Goal: Information Seeking & Learning: Learn about a topic

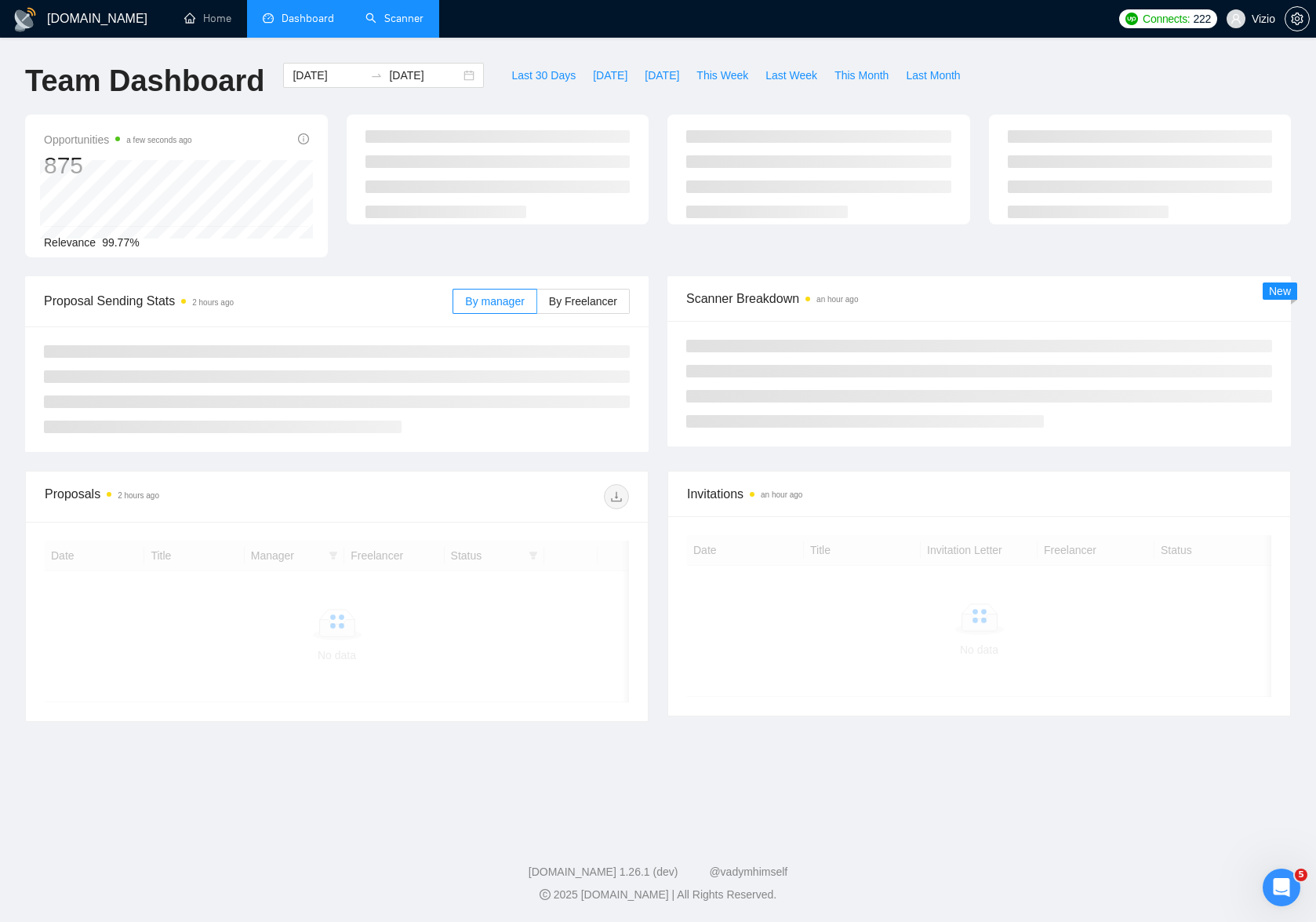
click at [380, 25] on link "Scanner" at bounding box center [394, 18] width 58 height 13
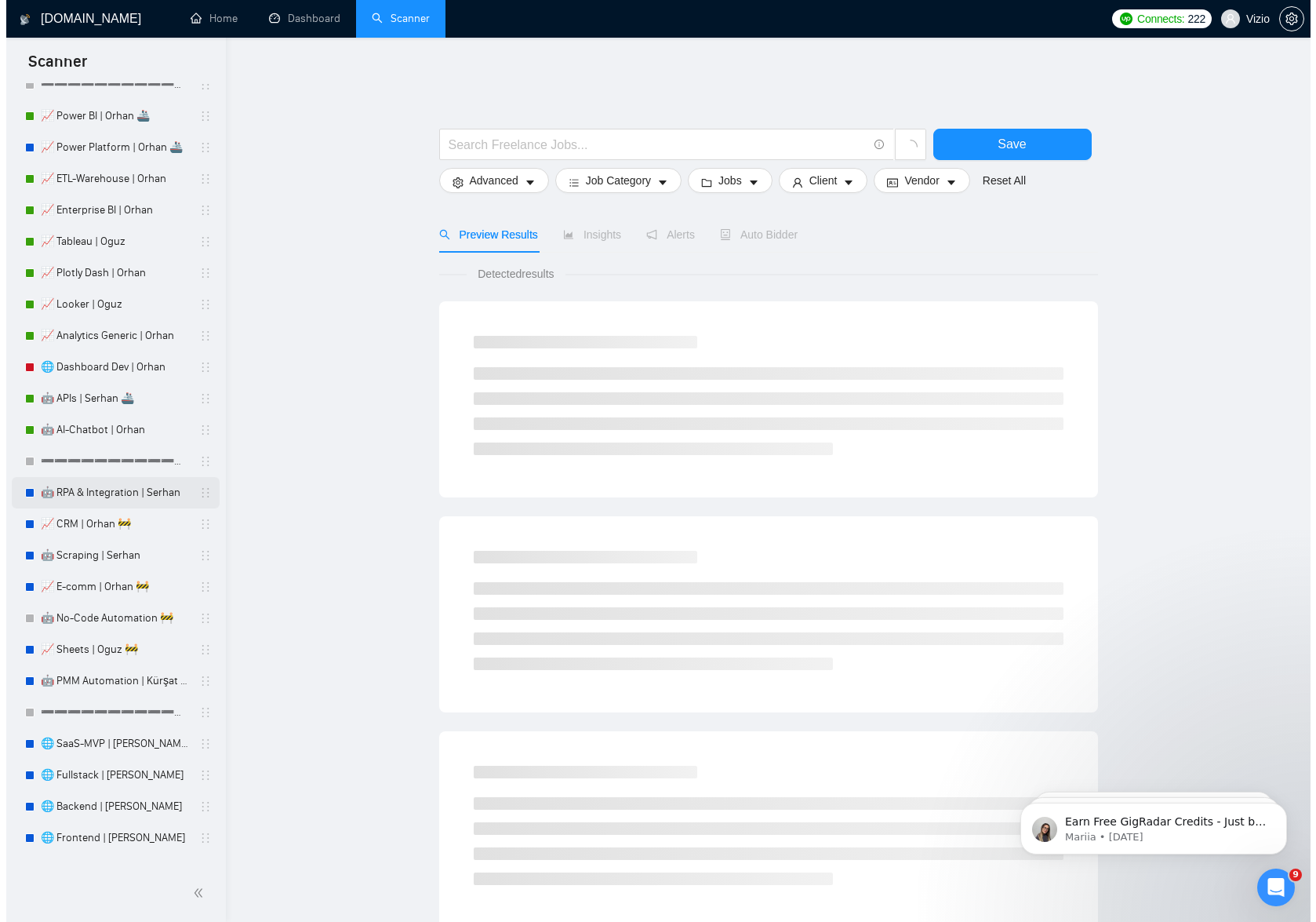
scroll to position [534, 0]
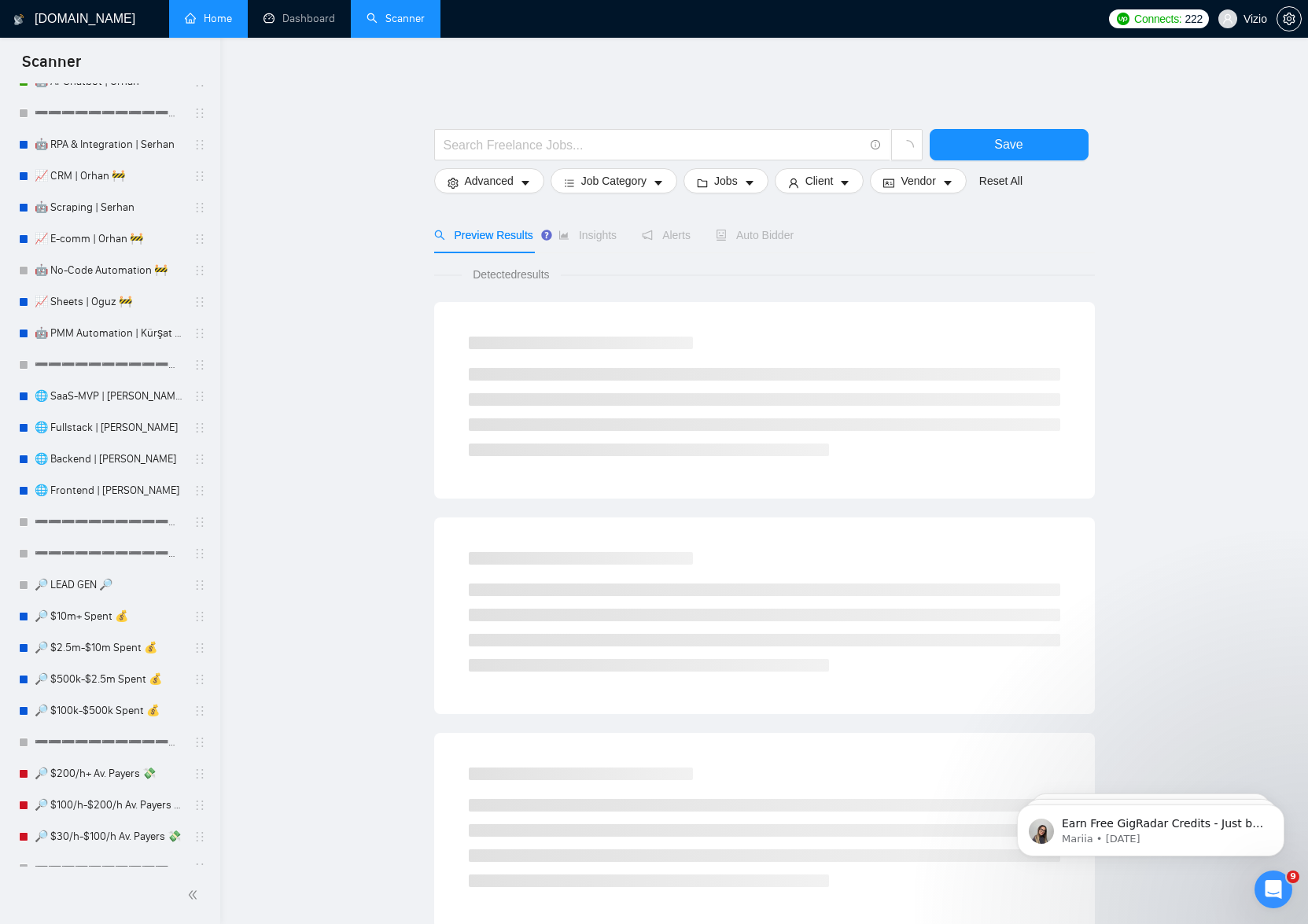
click at [211, 15] on link "Home" at bounding box center [208, 18] width 47 height 13
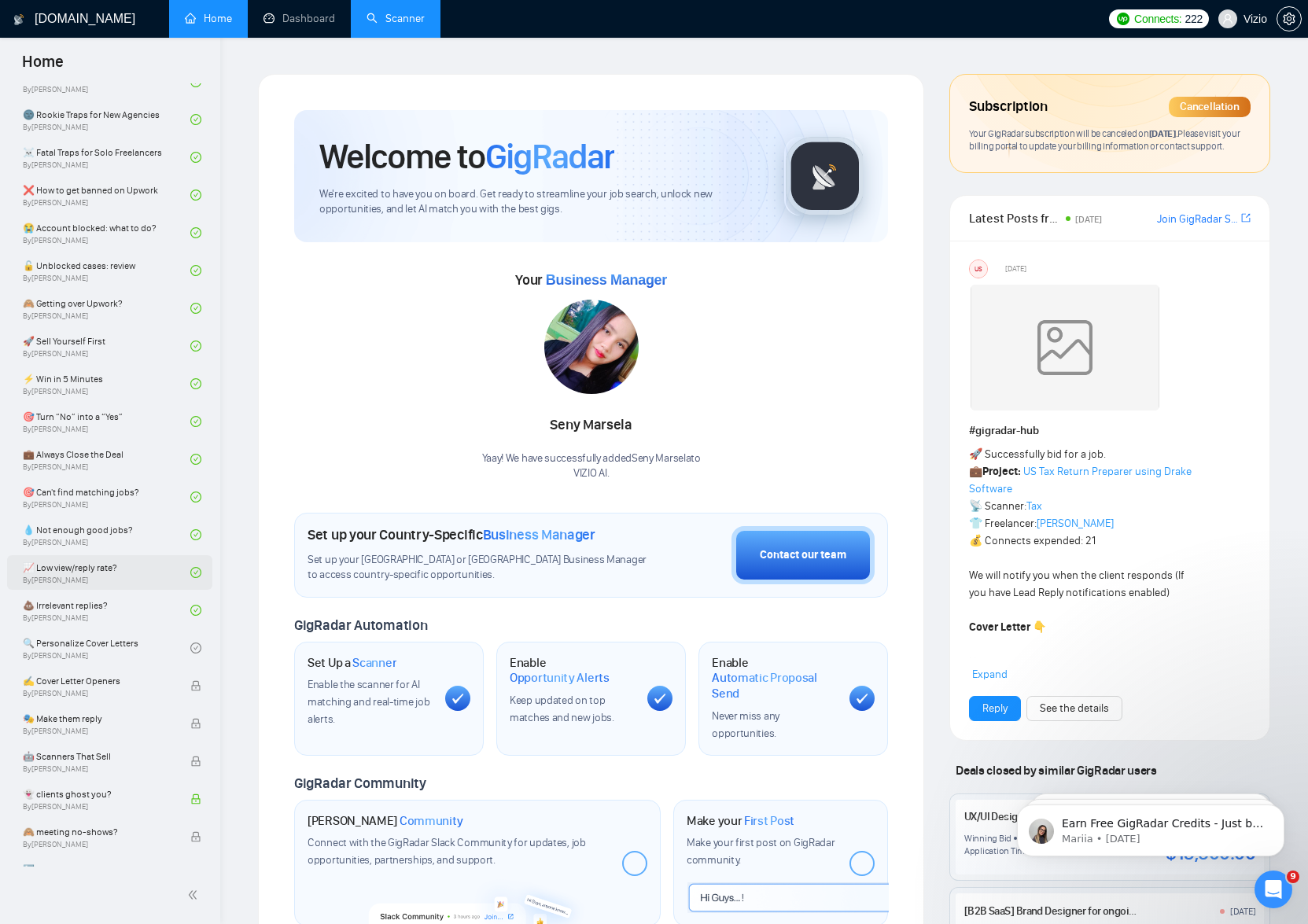
scroll to position [433, 0]
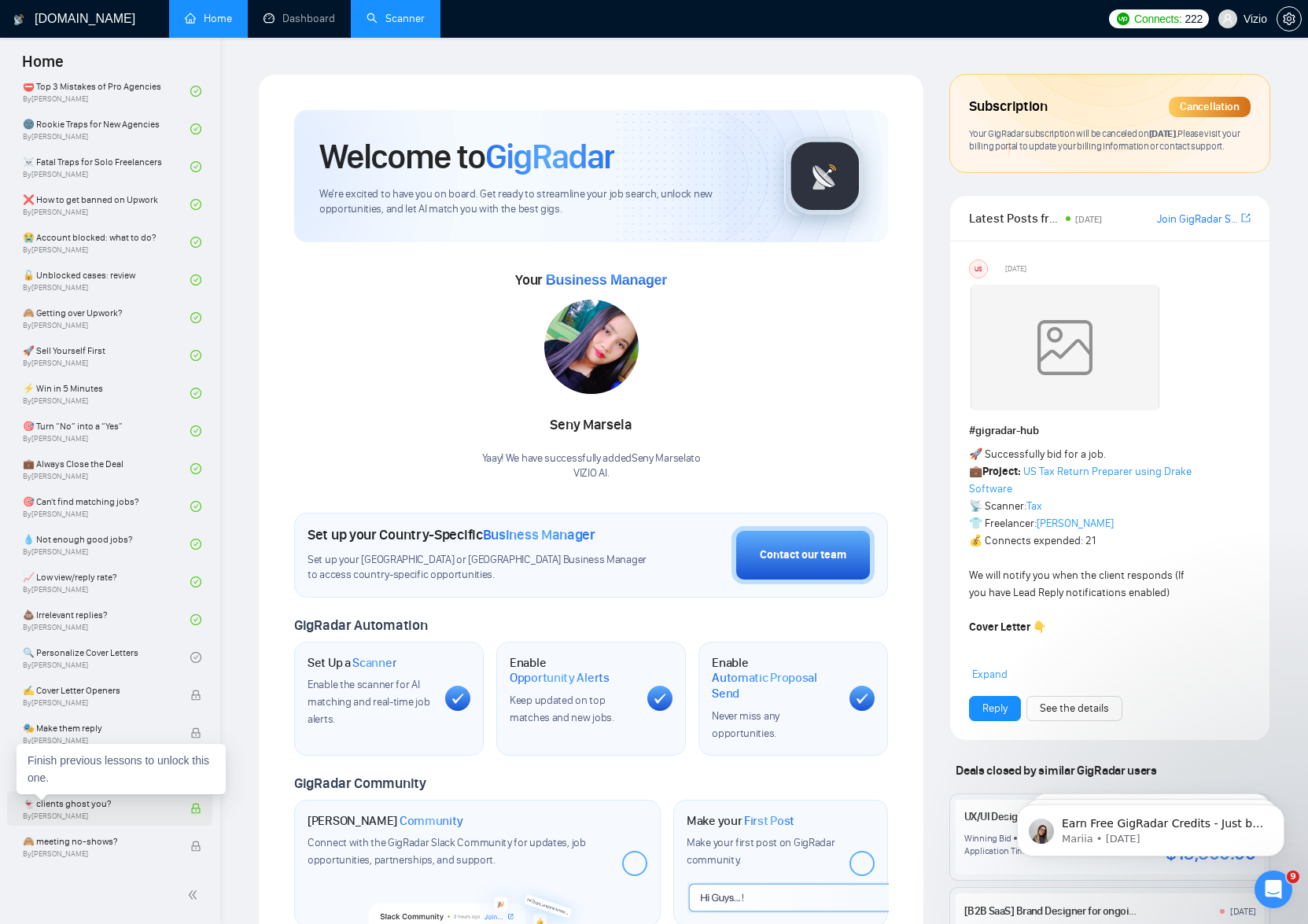
click at [146, 803] on span "👻 clients ghost you?" at bounding box center [98, 803] width 151 height 16
click at [97, 654] on link "🔍 Personalize Cover Letters By [PERSON_NAME]" at bounding box center [107, 658] width 167 height 35
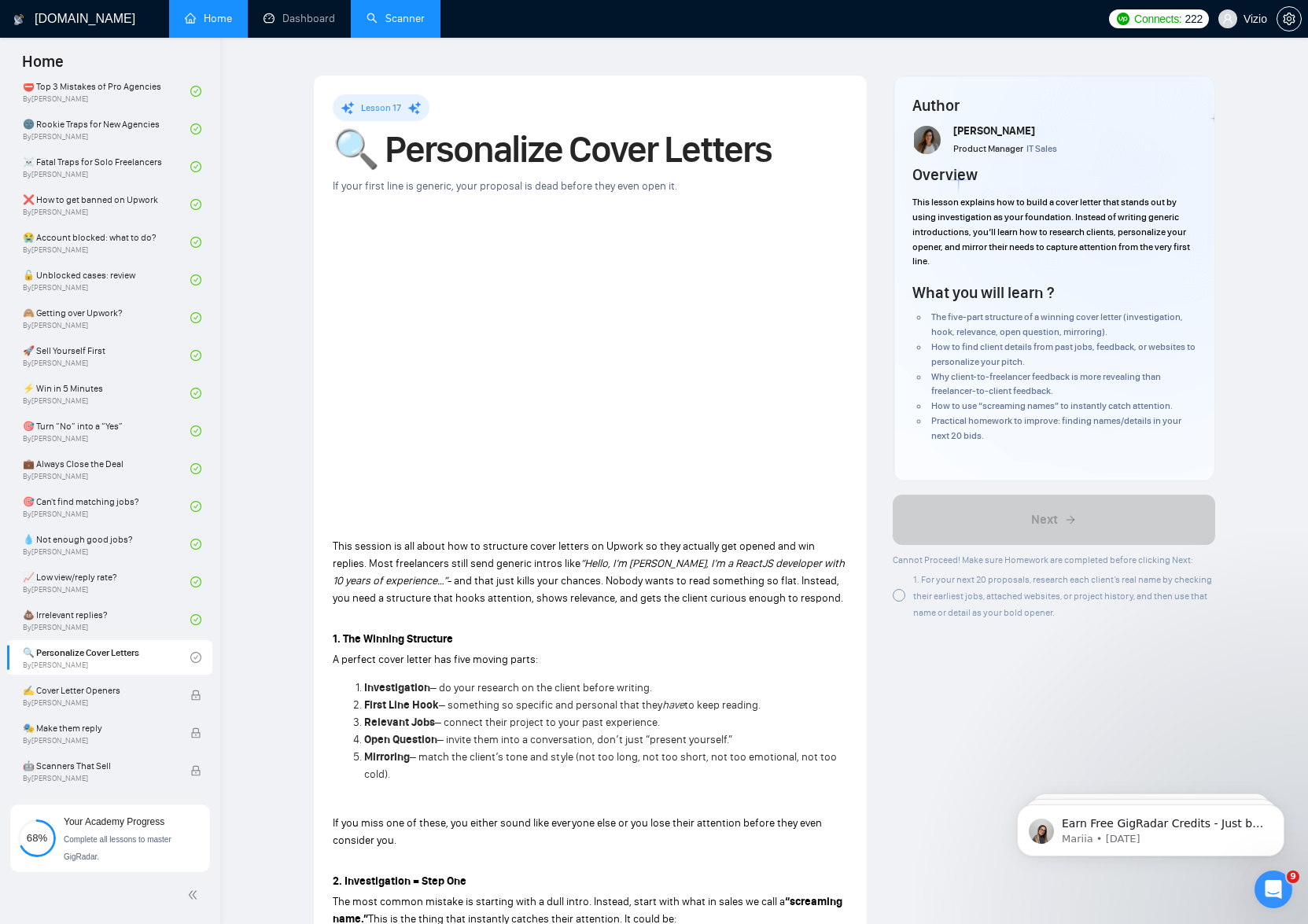
scroll to position [1108, 0]
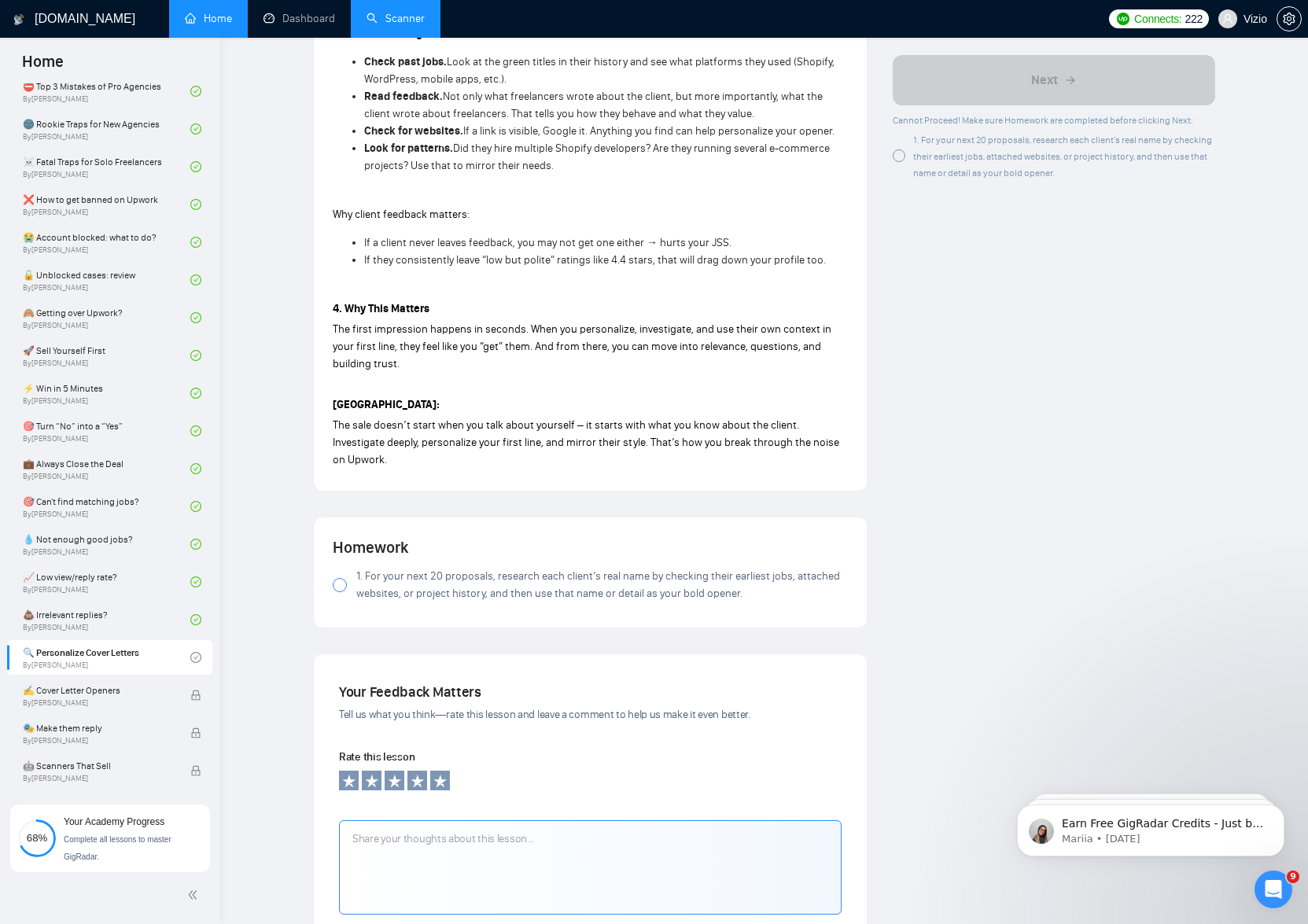
click at [339, 571] on label "1. For your next 20 proposals, research each client’s real name by checking the…" at bounding box center [590, 585] width 515 height 35
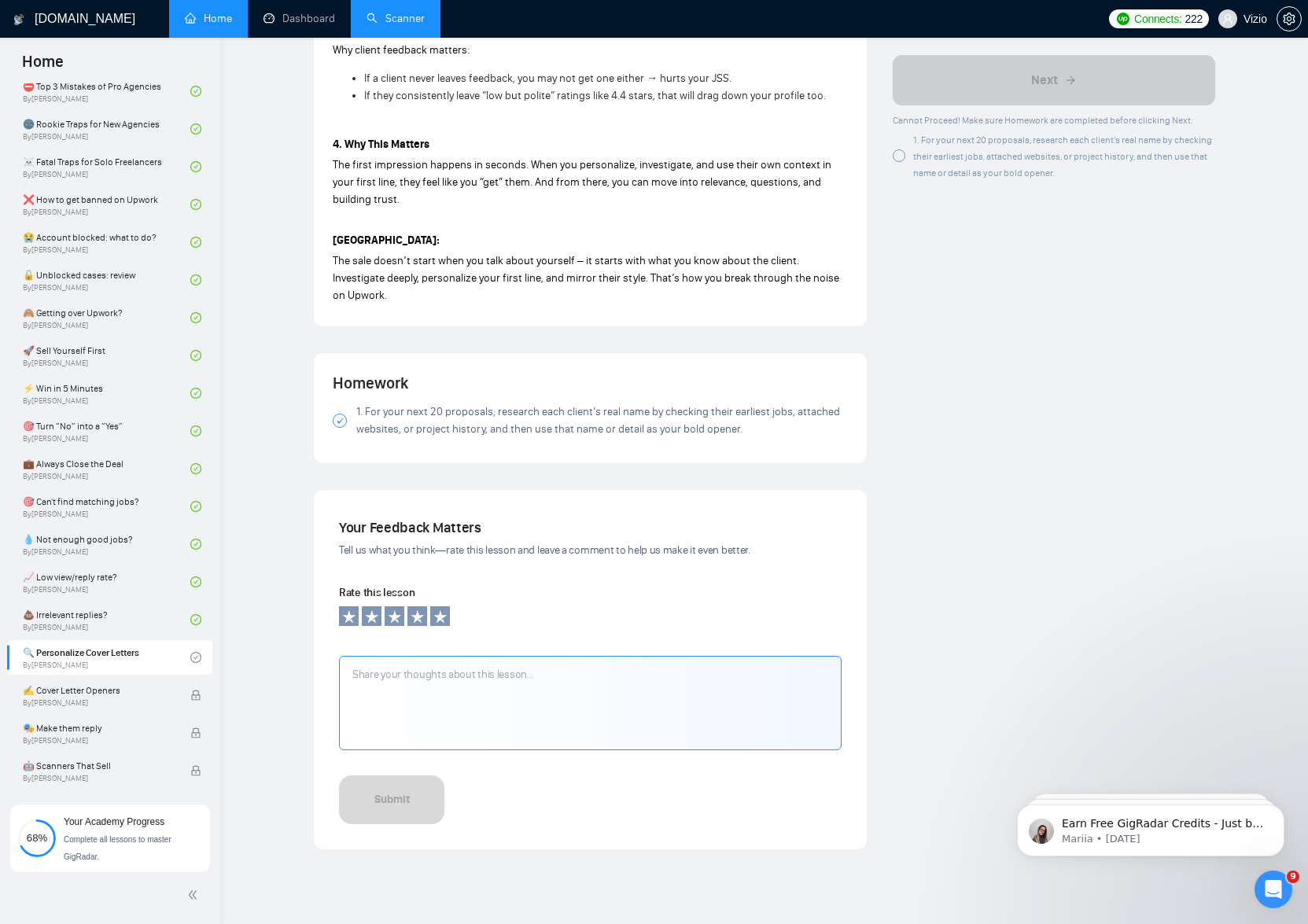
scroll to position [1322, 0]
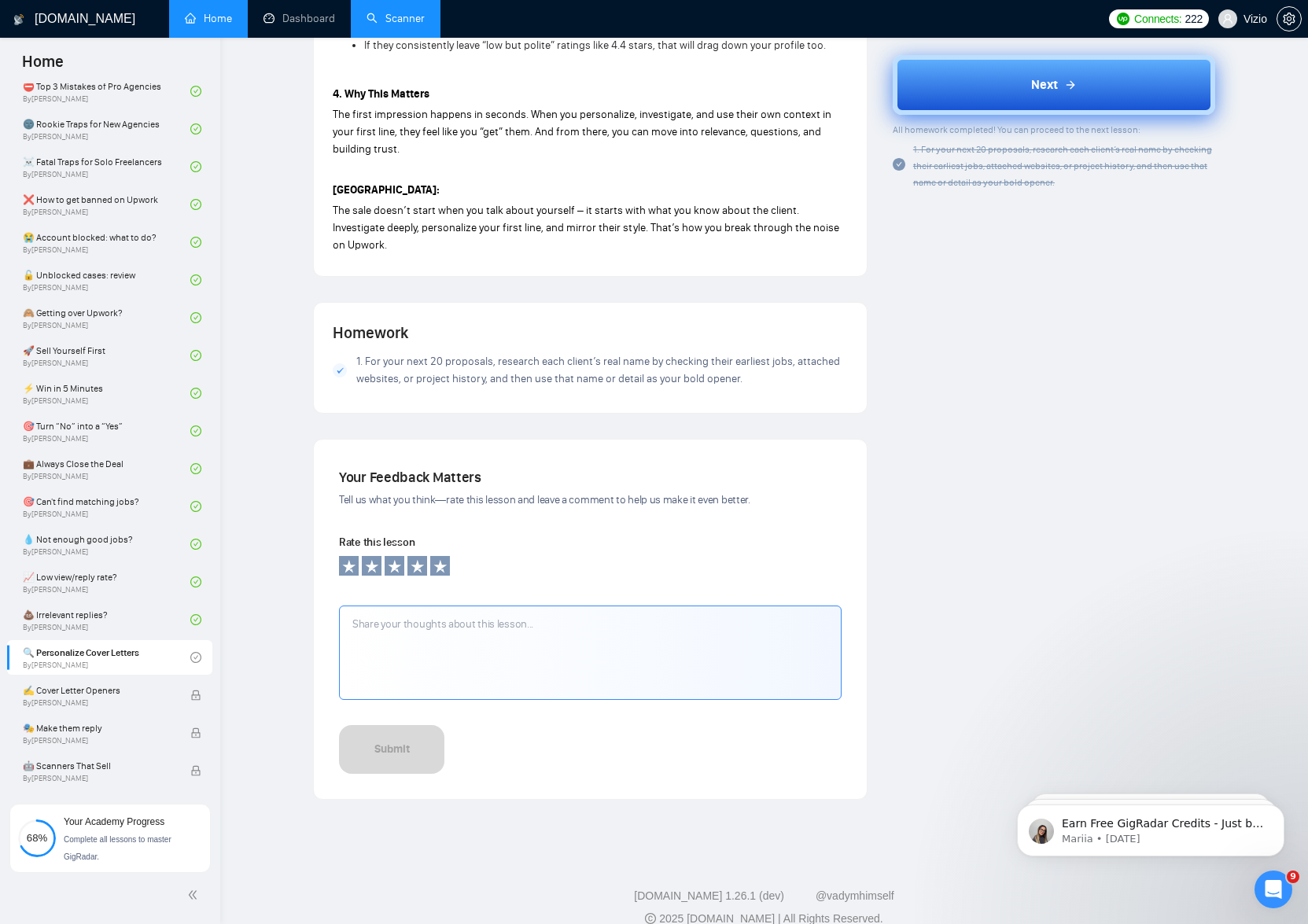
click at [1064, 79] on icon at bounding box center [1070, 84] width 12 height 12
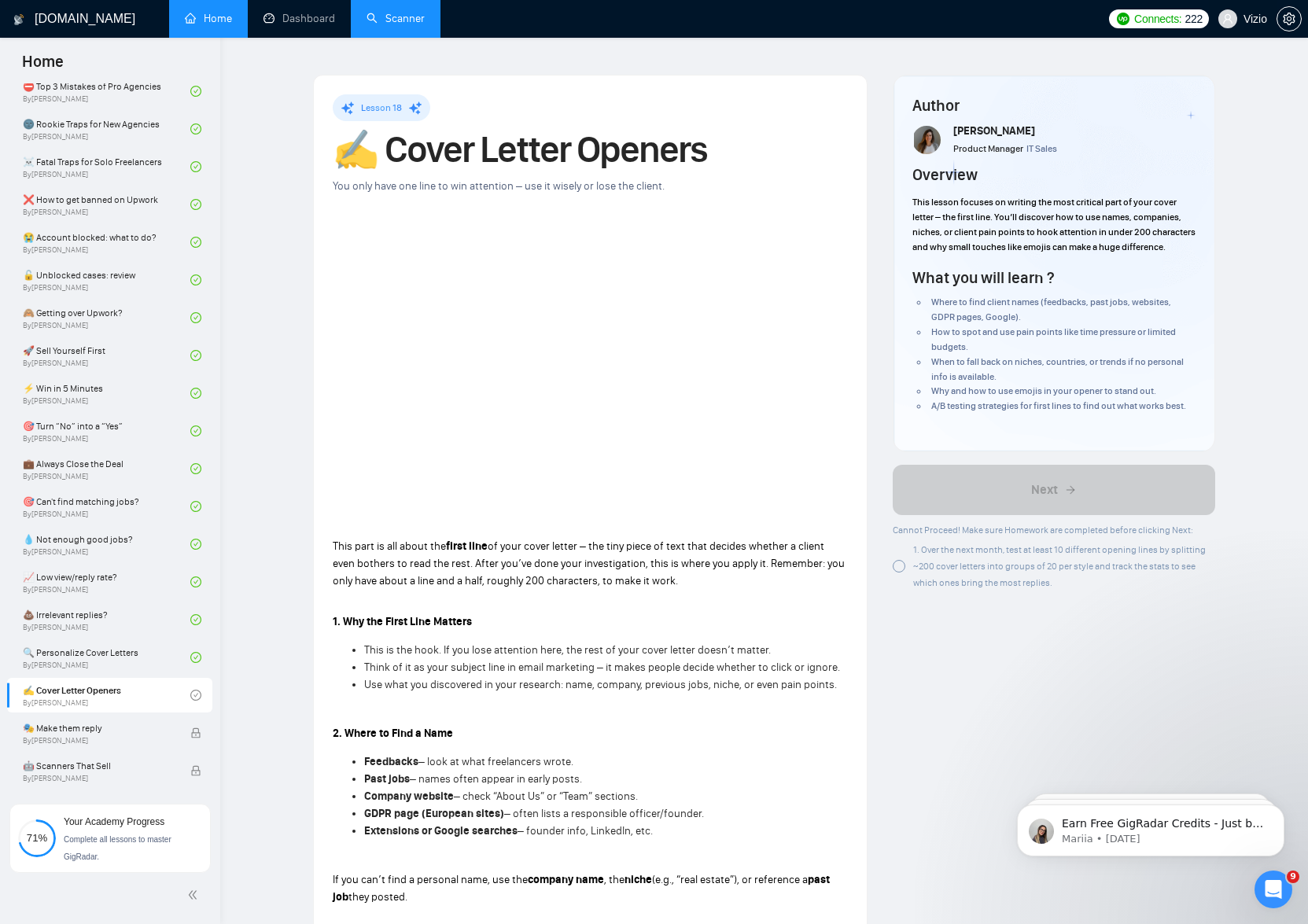
click at [1274, 32] on span "Vizio" at bounding box center [1243, 18] width 68 height 50
click at [1254, 19] on span "Vizio" at bounding box center [1255, 19] width 24 height 0
click at [1295, 11] on button "button" at bounding box center [1289, 19] width 25 height 25
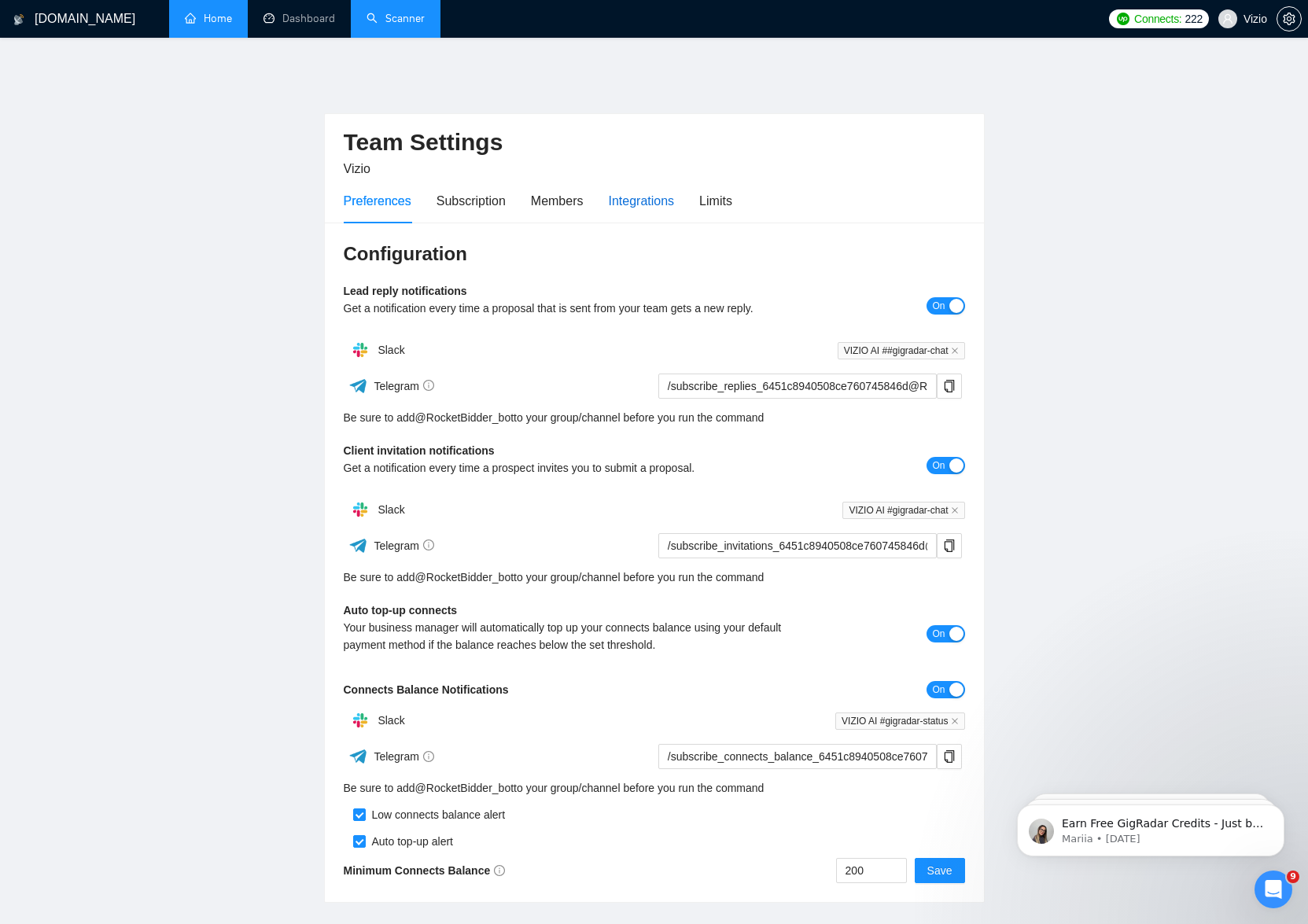
click at [664, 191] on div "Integrations" at bounding box center [642, 201] width 66 height 20
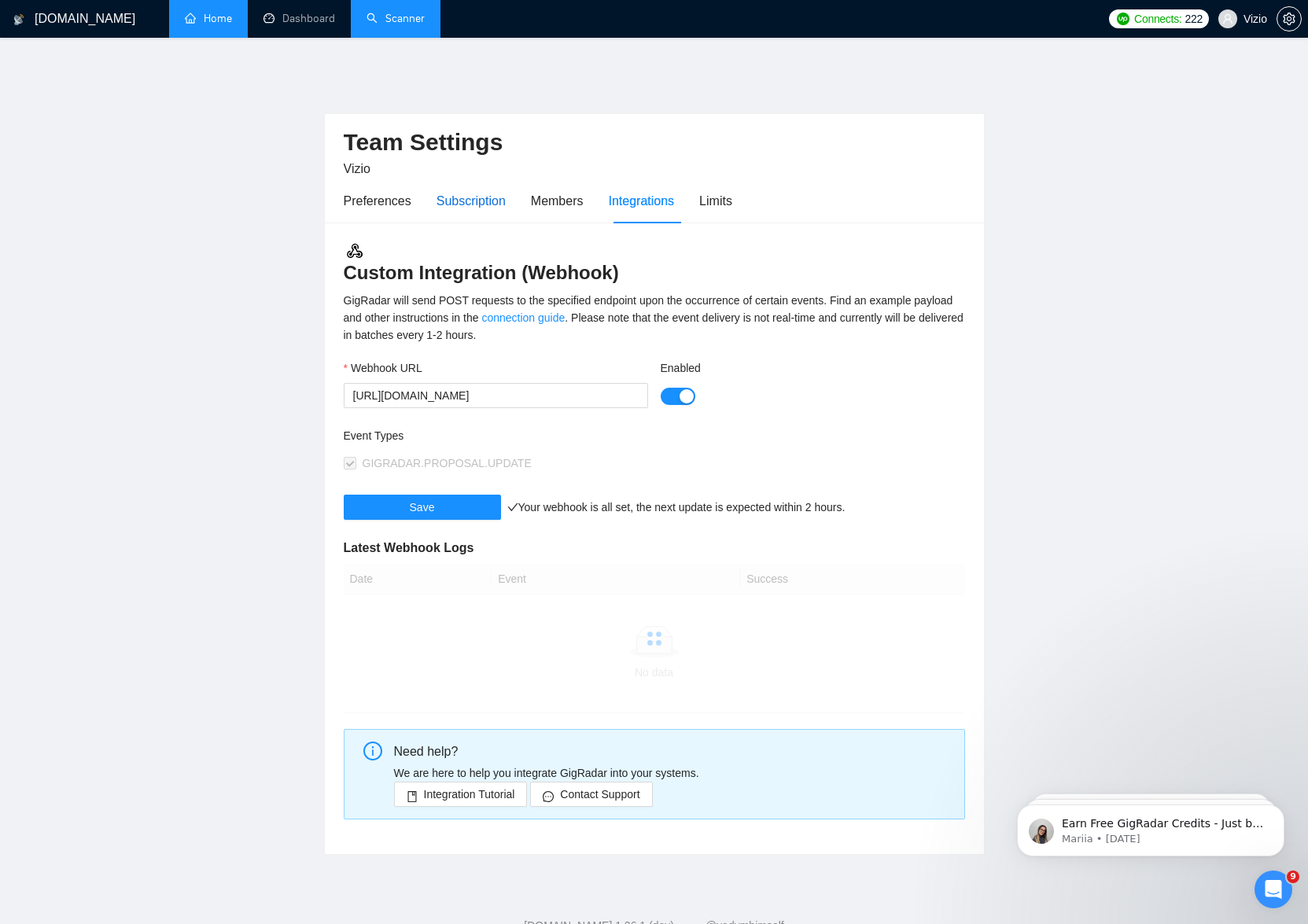
click at [478, 197] on div "Subscription" at bounding box center [472, 201] width 69 height 20
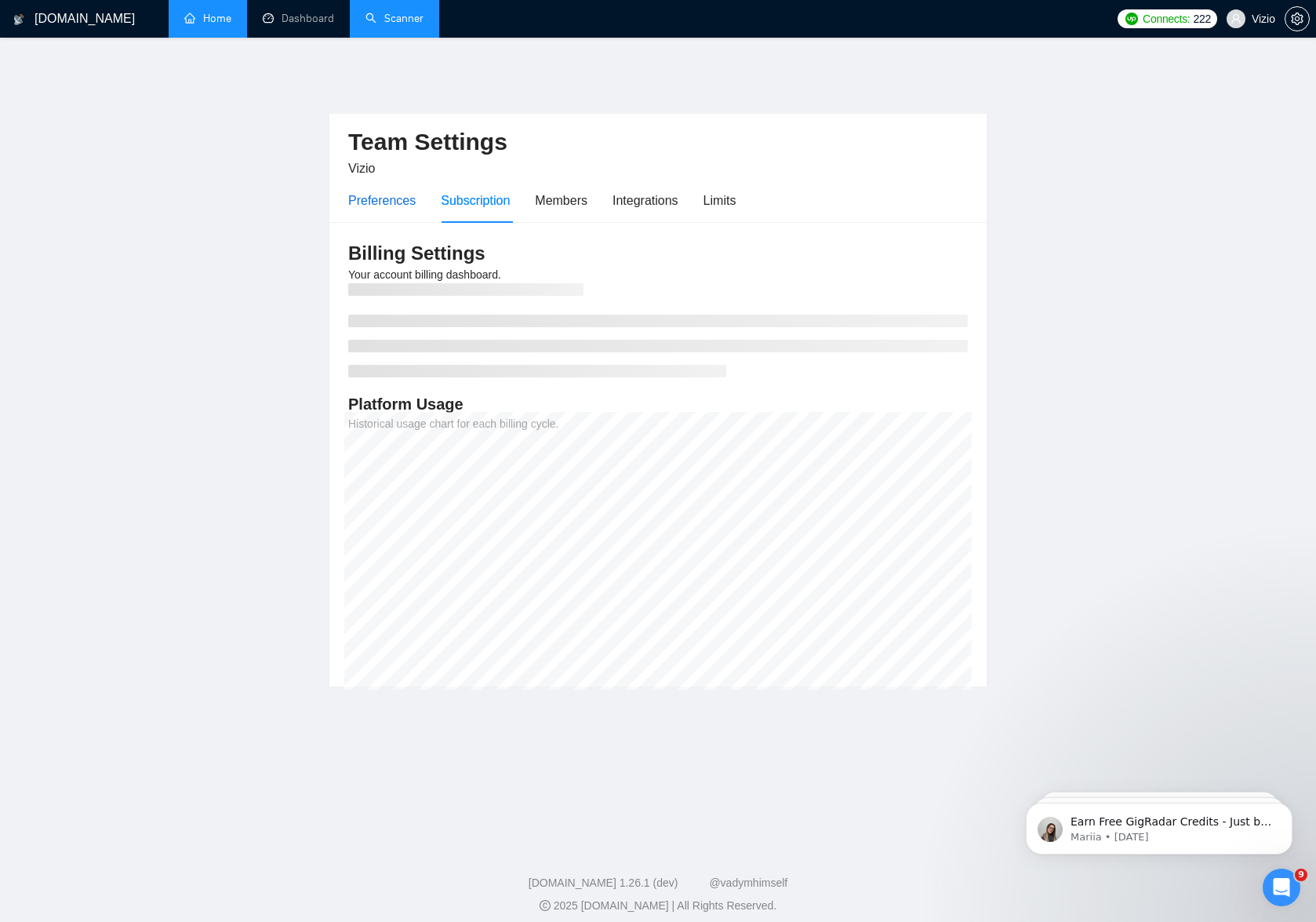
click at [389, 191] on div "Preferences" at bounding box center [382, 201] width 68 height 20
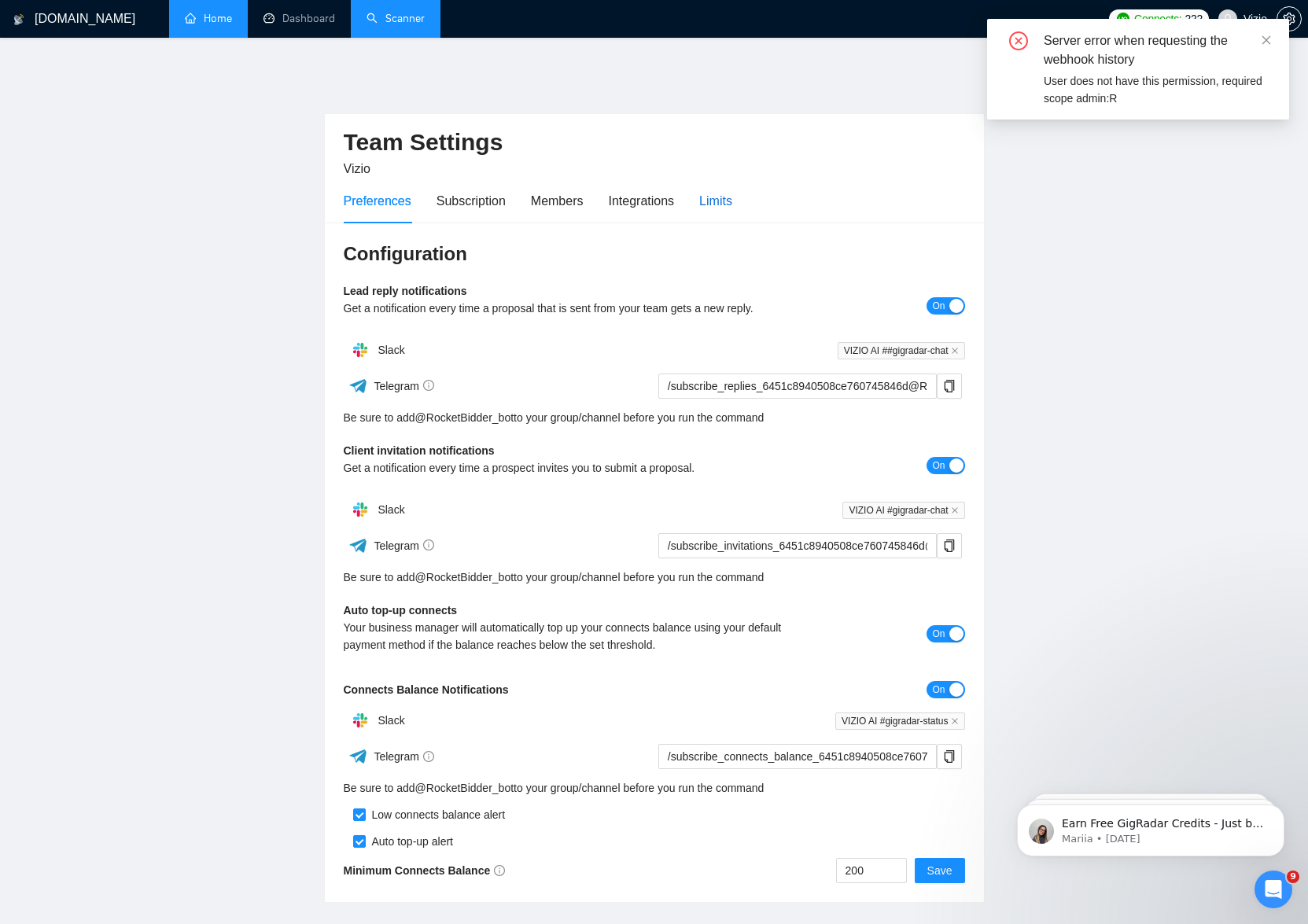
click at [726, 196] on div "Limits" at bounding box center [716, 201] width 33 height 20
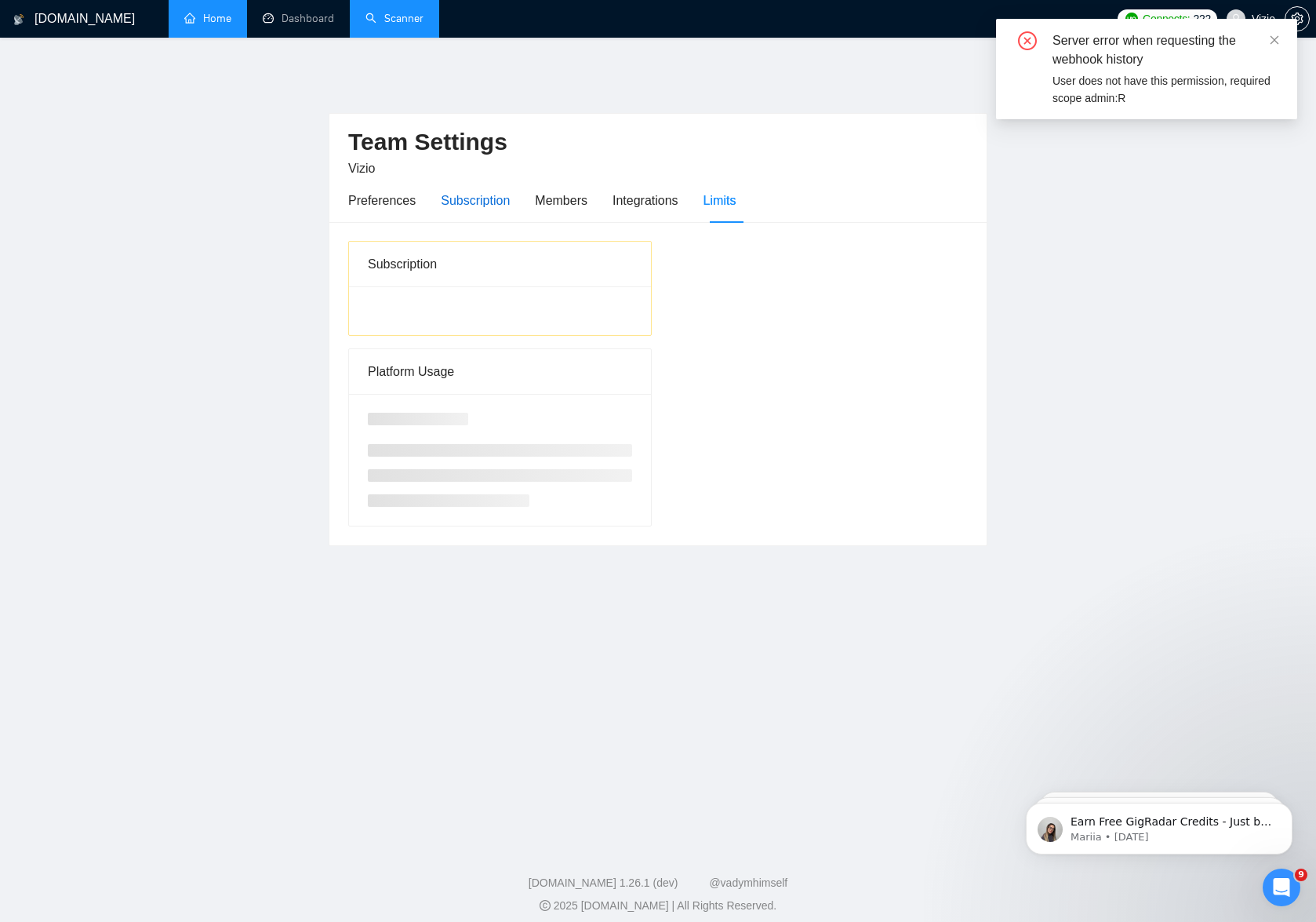
click at [474, 191] on div "Subscription" at bounding box center [475, 201] width 69 height 20
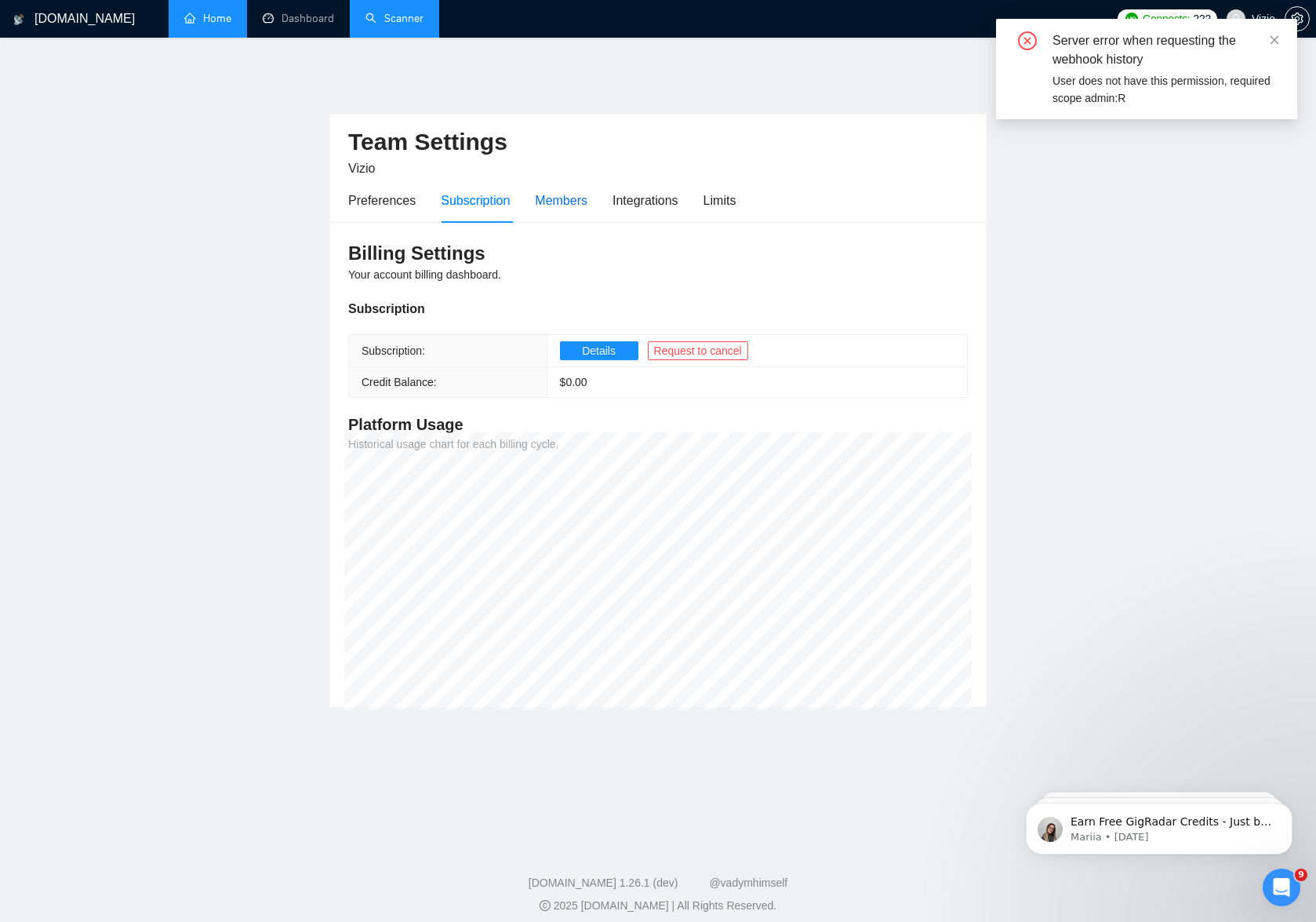
click at [583, 191] on div "Members" at bounding box center [561, 201] width 53 height 20
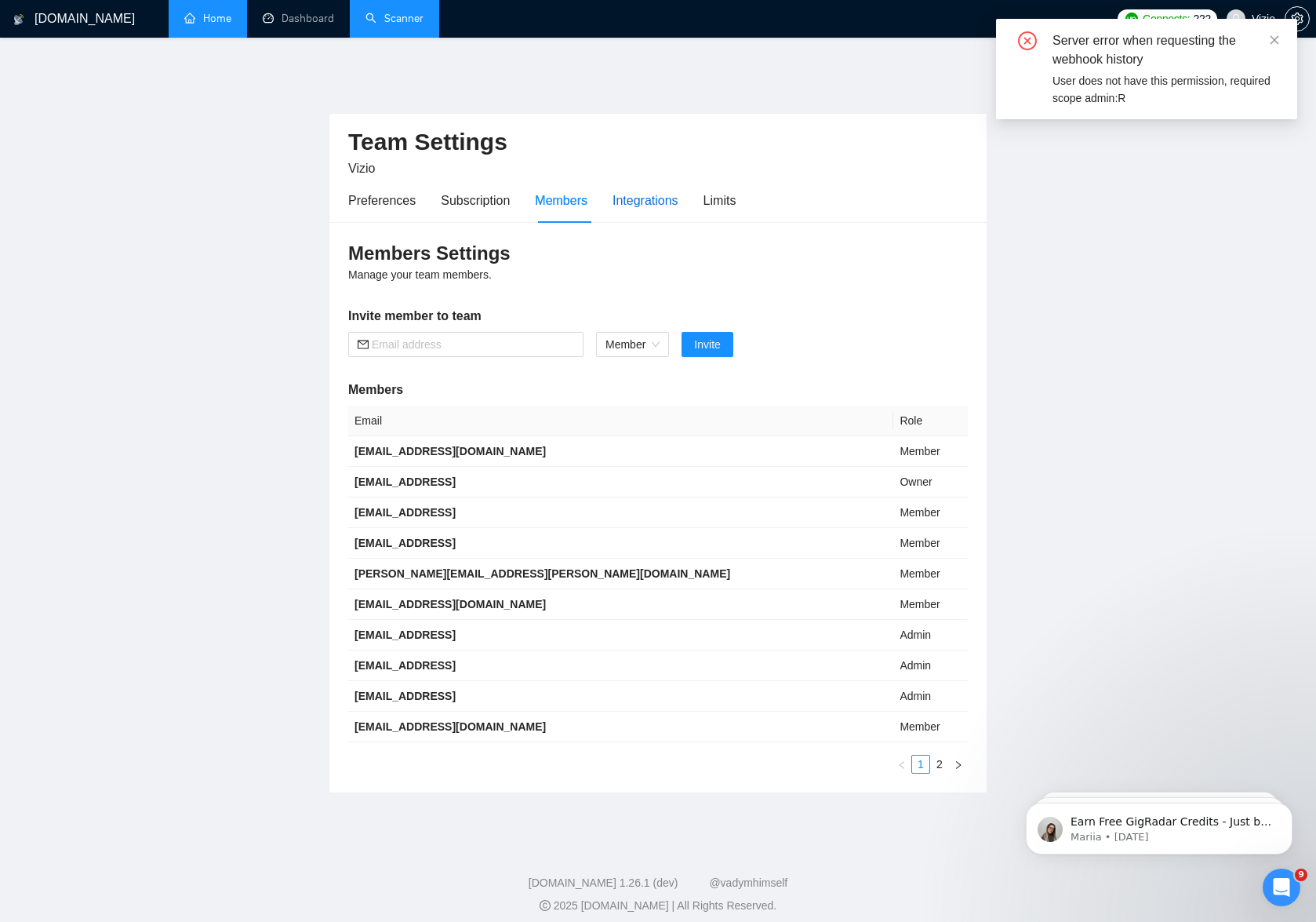
click at [619, 191] on div "Integrations" at bounding box center [645, 201] width 66 height 20
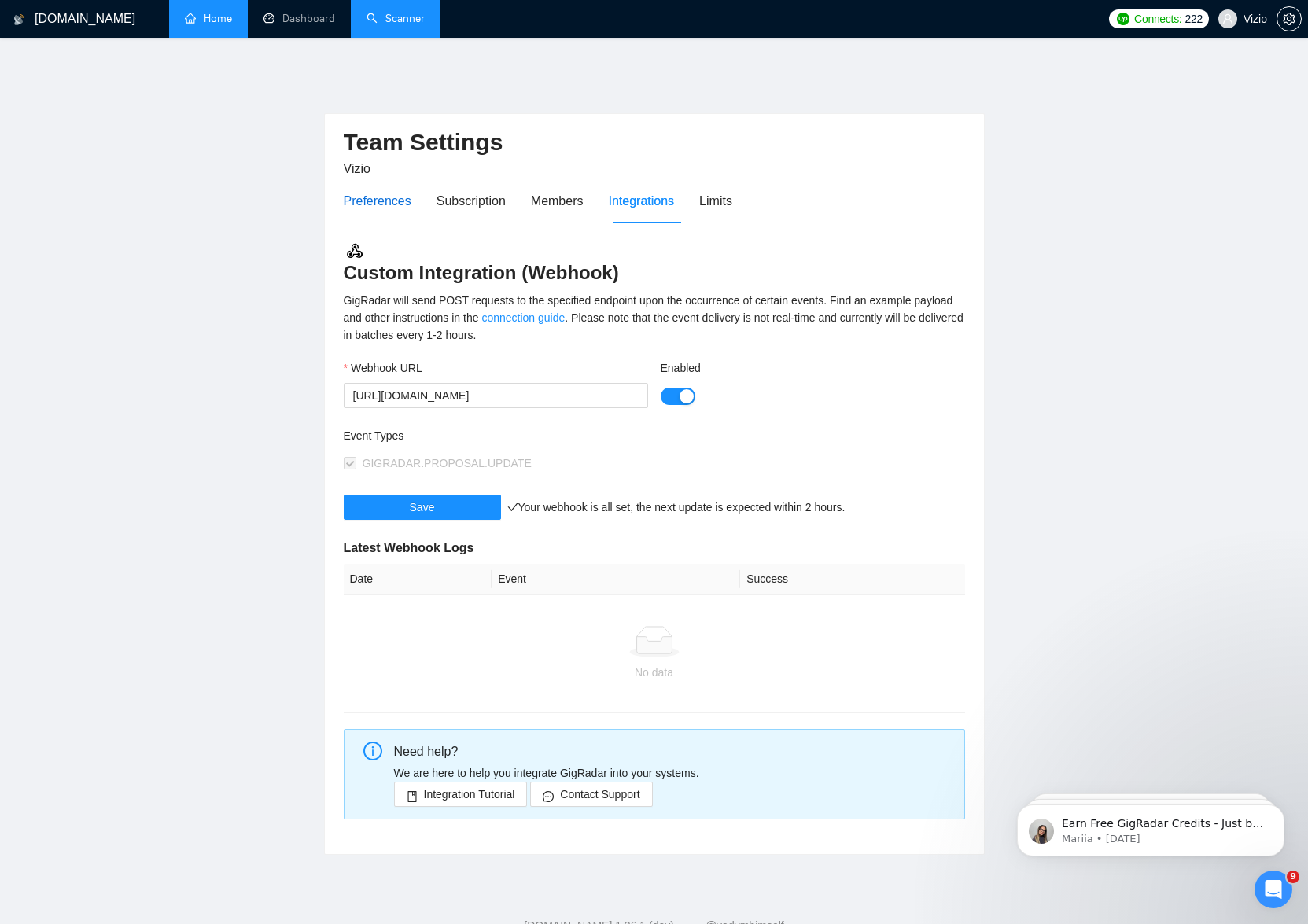
click at [383, 191] on div "Preferences" at bounding box center [377, 201] width 68 height 20
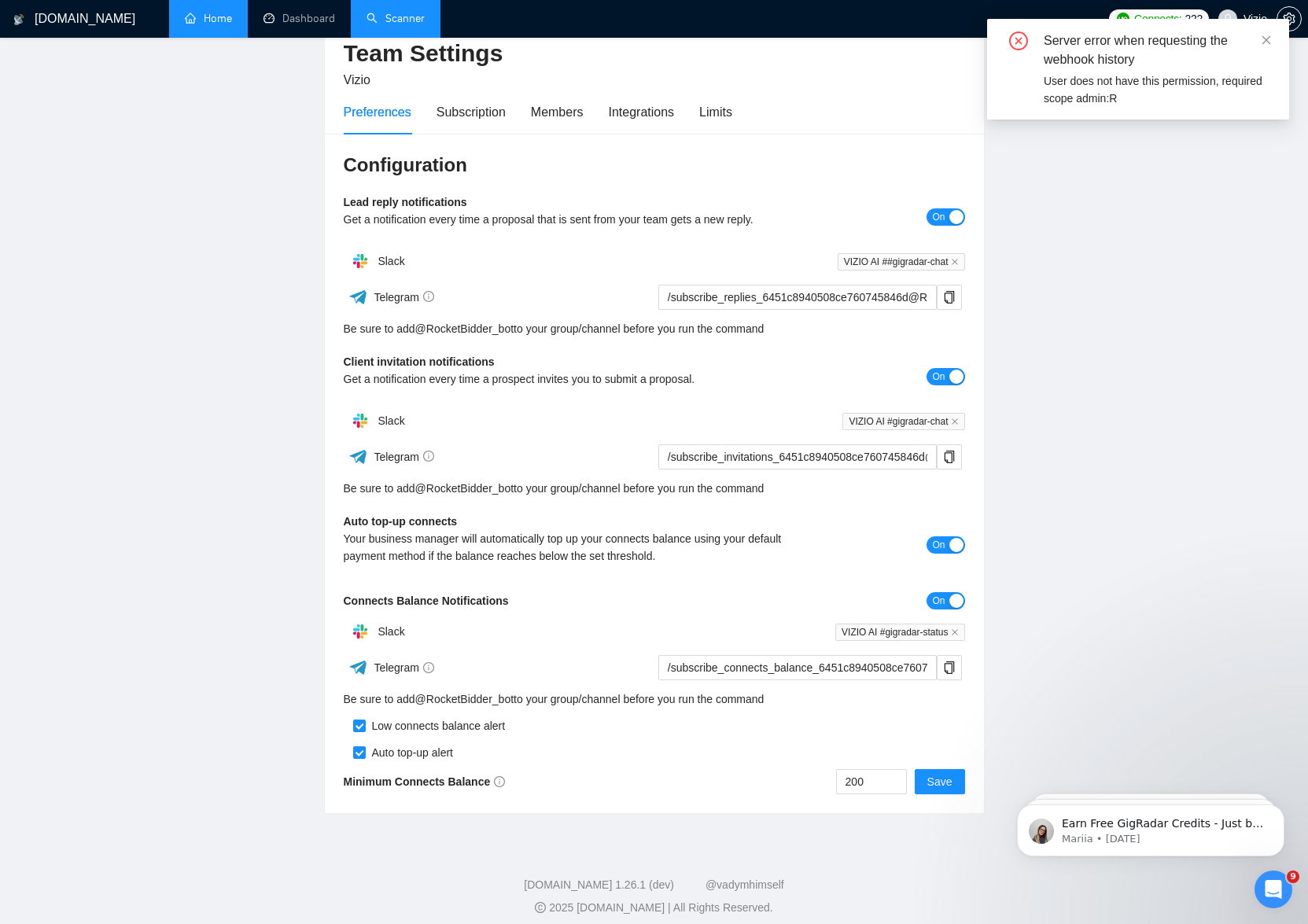
scroll to position [79, 0]
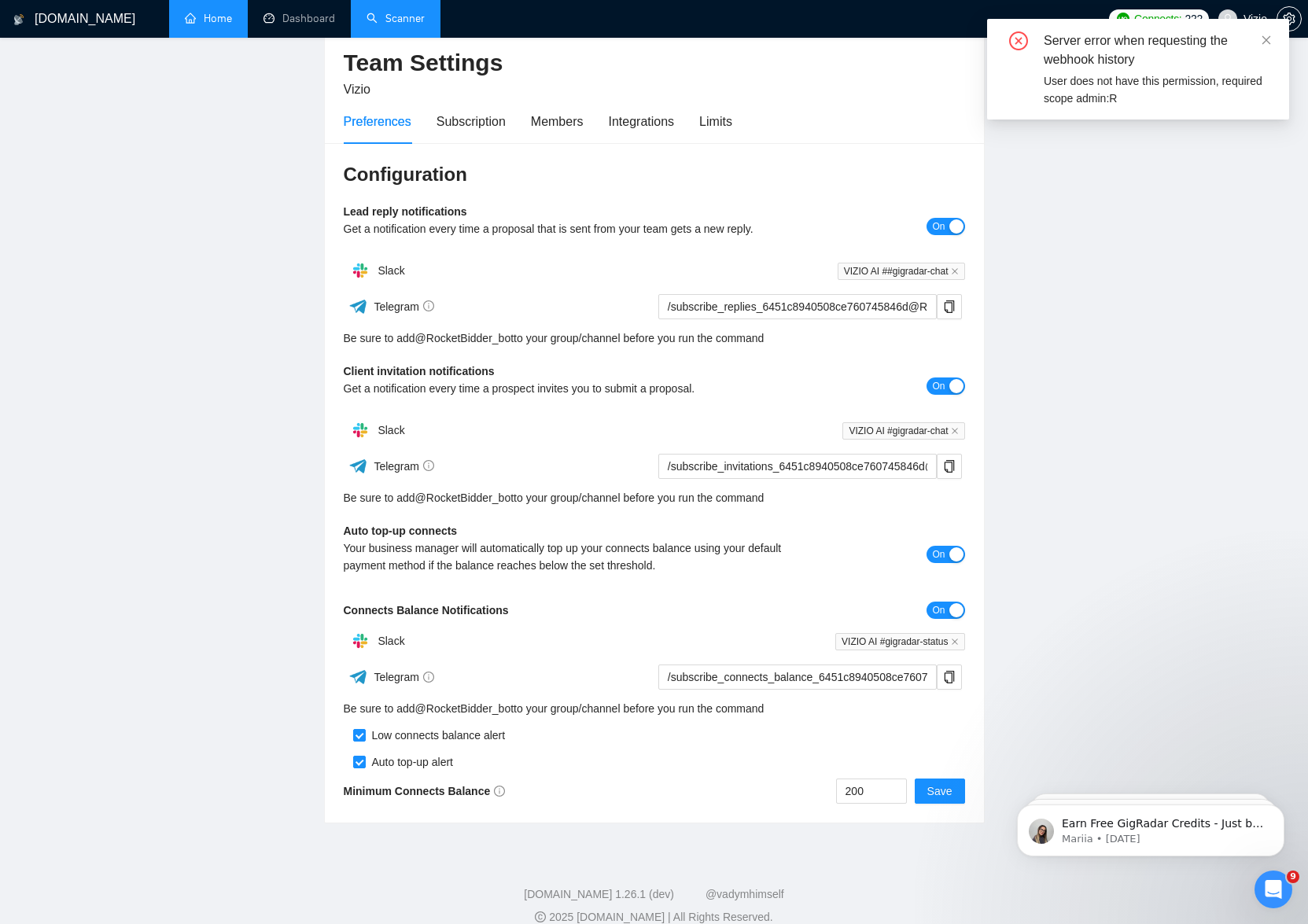
click at [222, 98] on main "Team Settings Vizio Preferences Subscription Members Integrations Limits Config…" at bounding box center [654, 409] width 1258 height 829
click at [1269, 43] on icon "close" at bounding box center [1267, 40] width 8 height 8
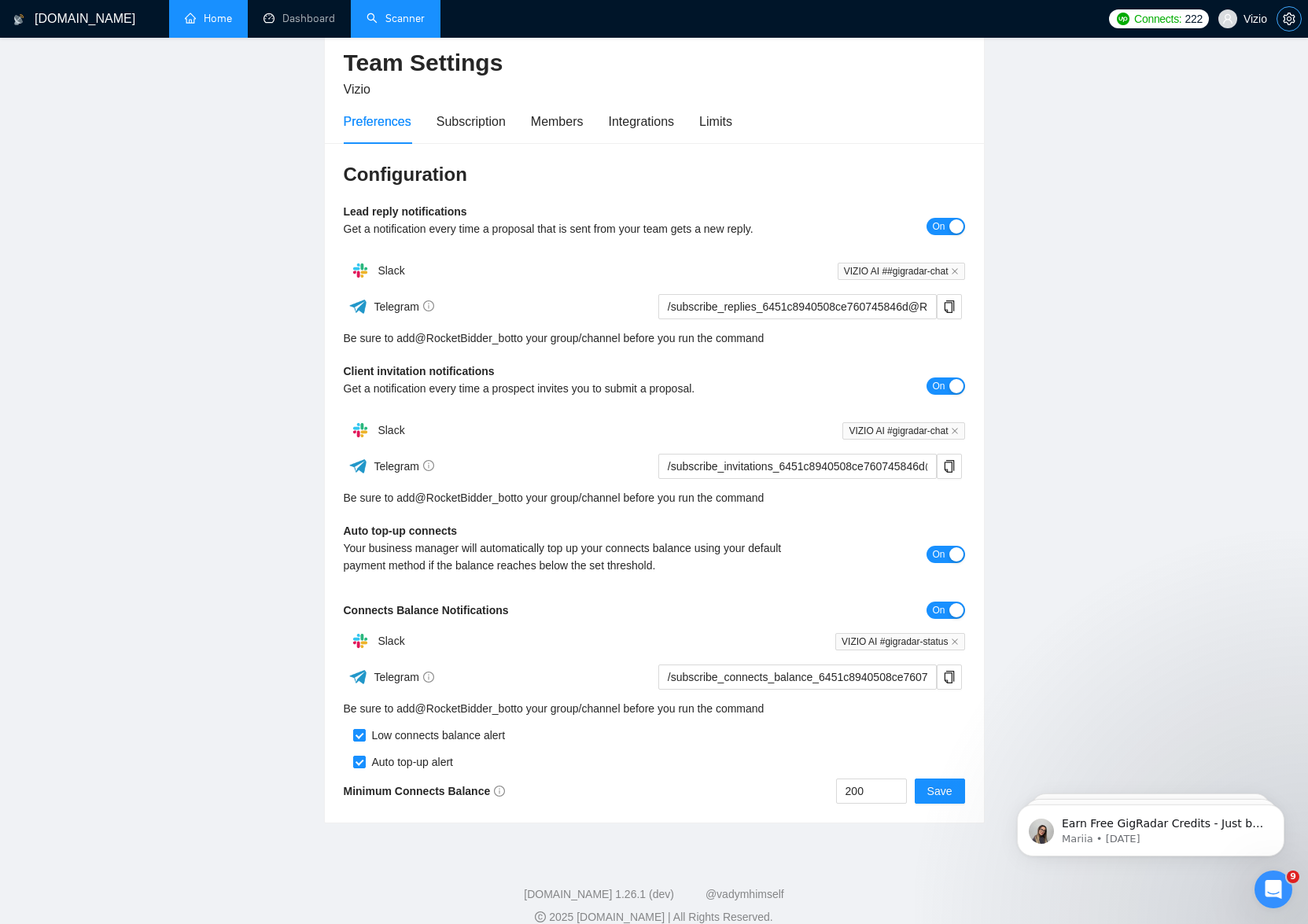
click at [1294, 19] on icon "setting" at bounding box center [1289, 18] width 12 height 12
click at [1300, 7] on div at bounding box center [1289, 19] width 25 height 38
click at [1296, 13] on span "setting" at bounding box center [1289, 18] width 24 height 12
click at [462, 116] on div "Subscription" at bounding box center [472, 122] width 69 height 20
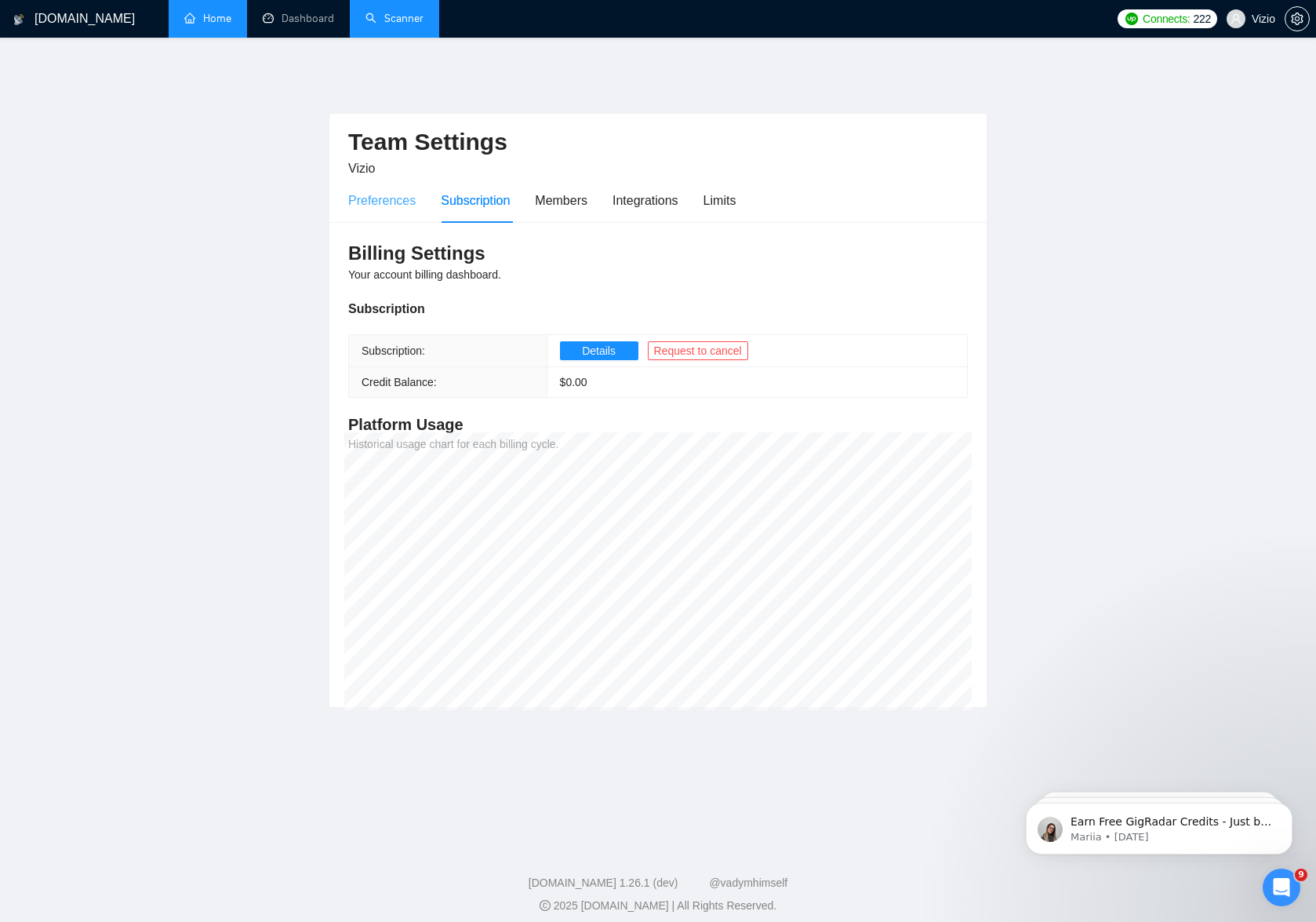
click at [378, 206] on div "Preferences" at bounding box center [382, 201] width 68 height 45
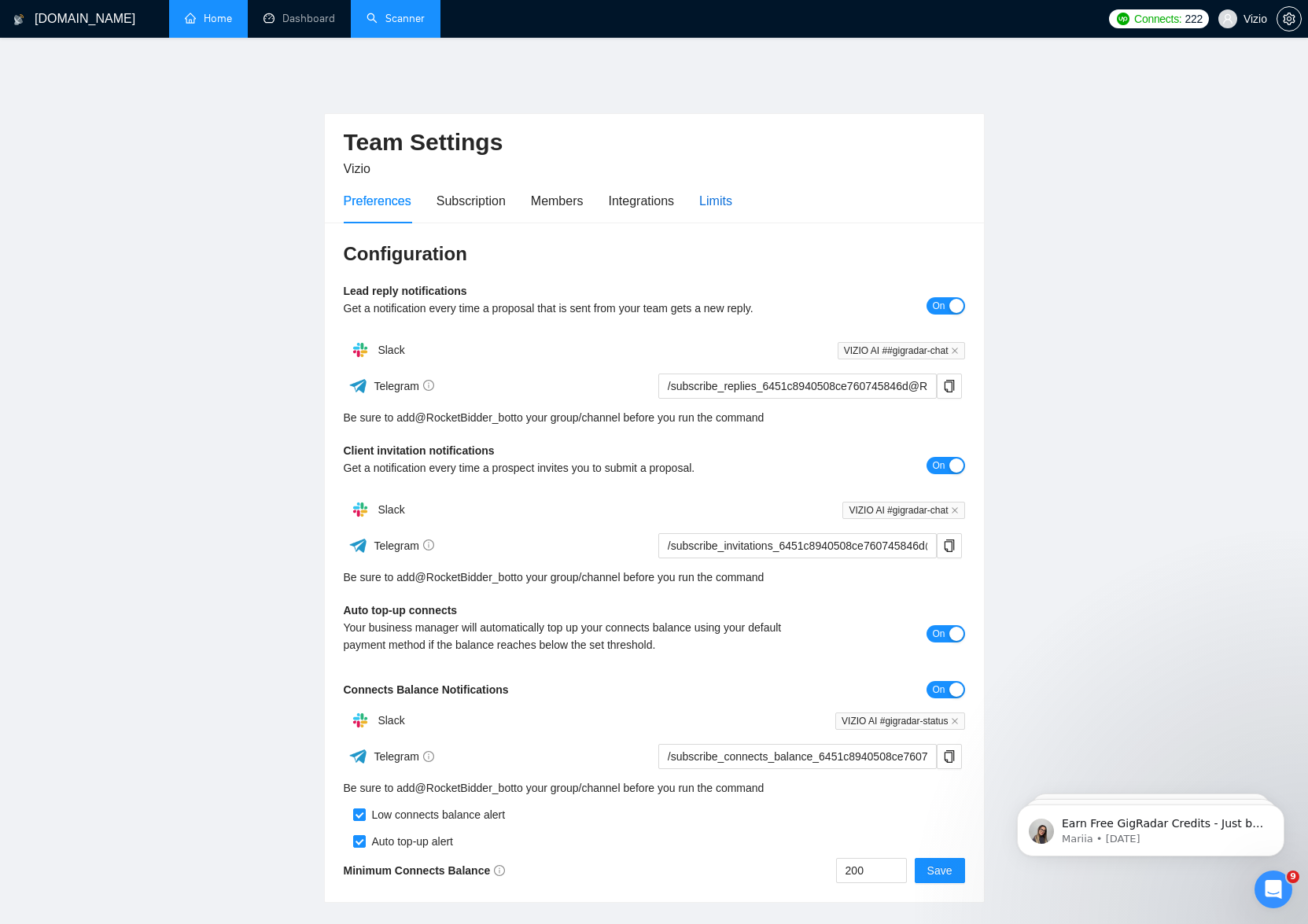
click at [722, 191] on div "Limits" at bounding box center [716, 201] width 33 height 20
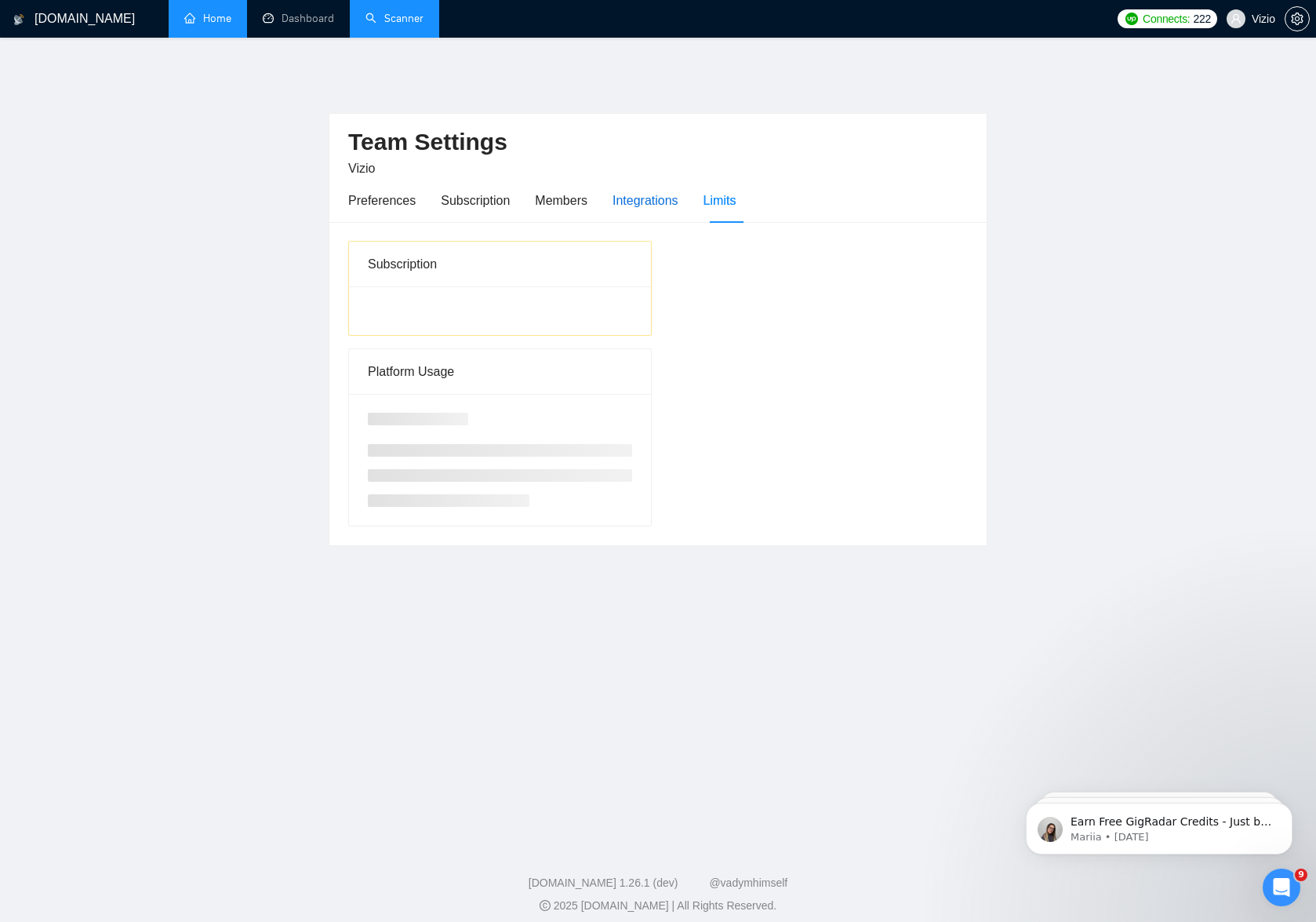
click at [662, 191] on div "Integrations" at bounding box center [645, 201] width 66 height 20
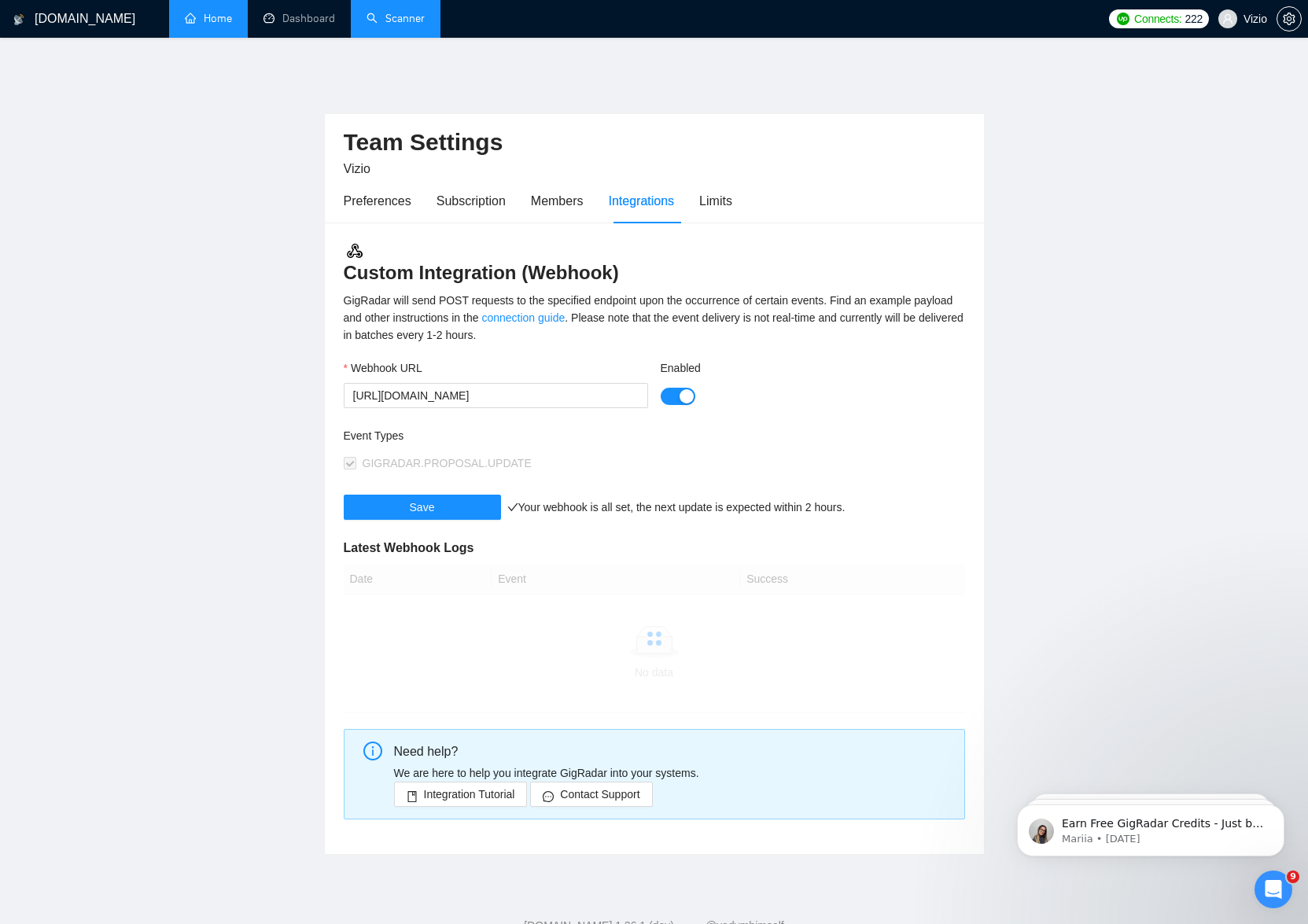
click at [436, 201] on div "Preferences Subscription Members Integrations Limits" at bounding box center [538, 201] width 389 height 45
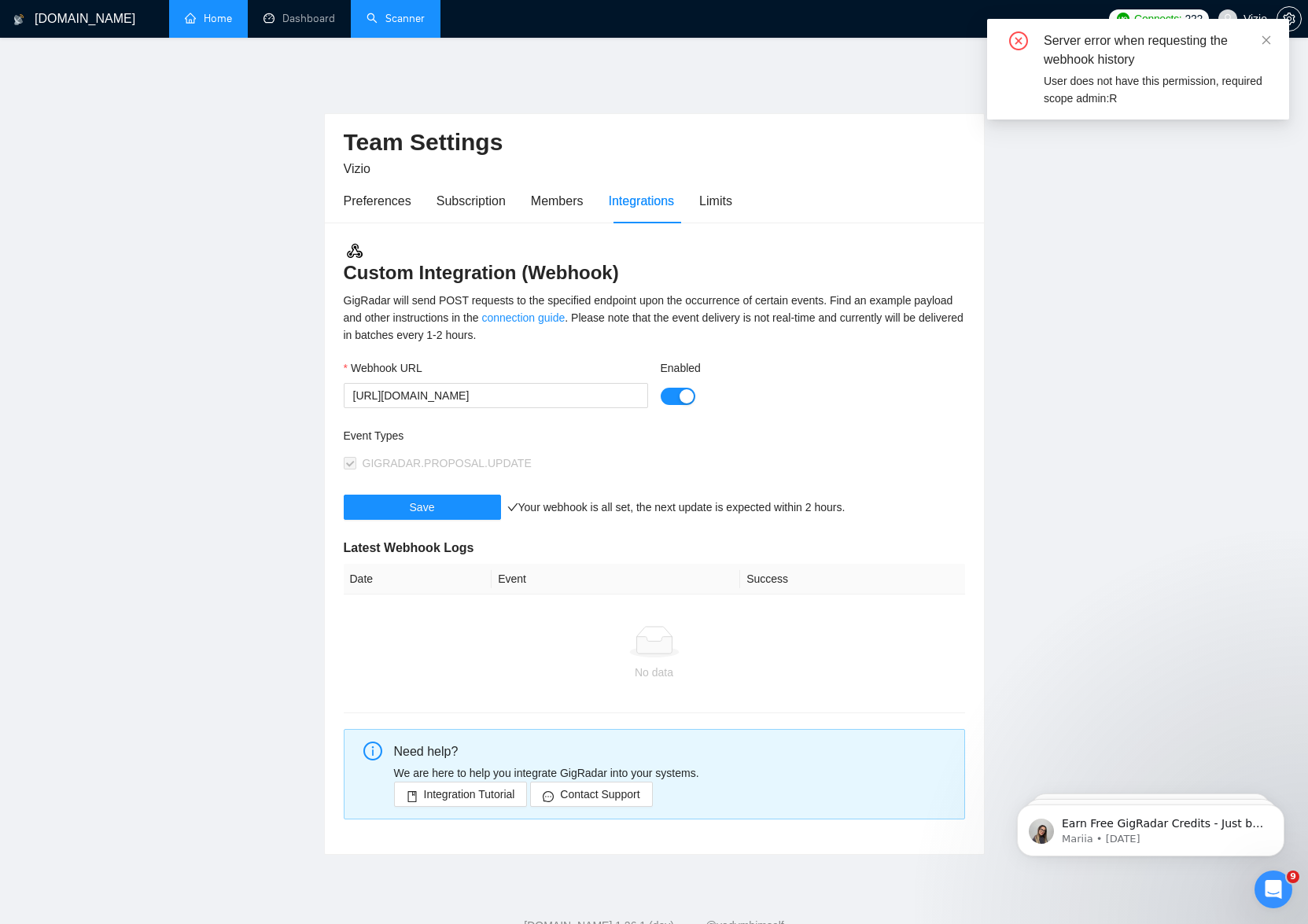
click at [116, 23] on div "[DOMAIN_NAME]" at bounding box center [77, 19] width 130 height 38
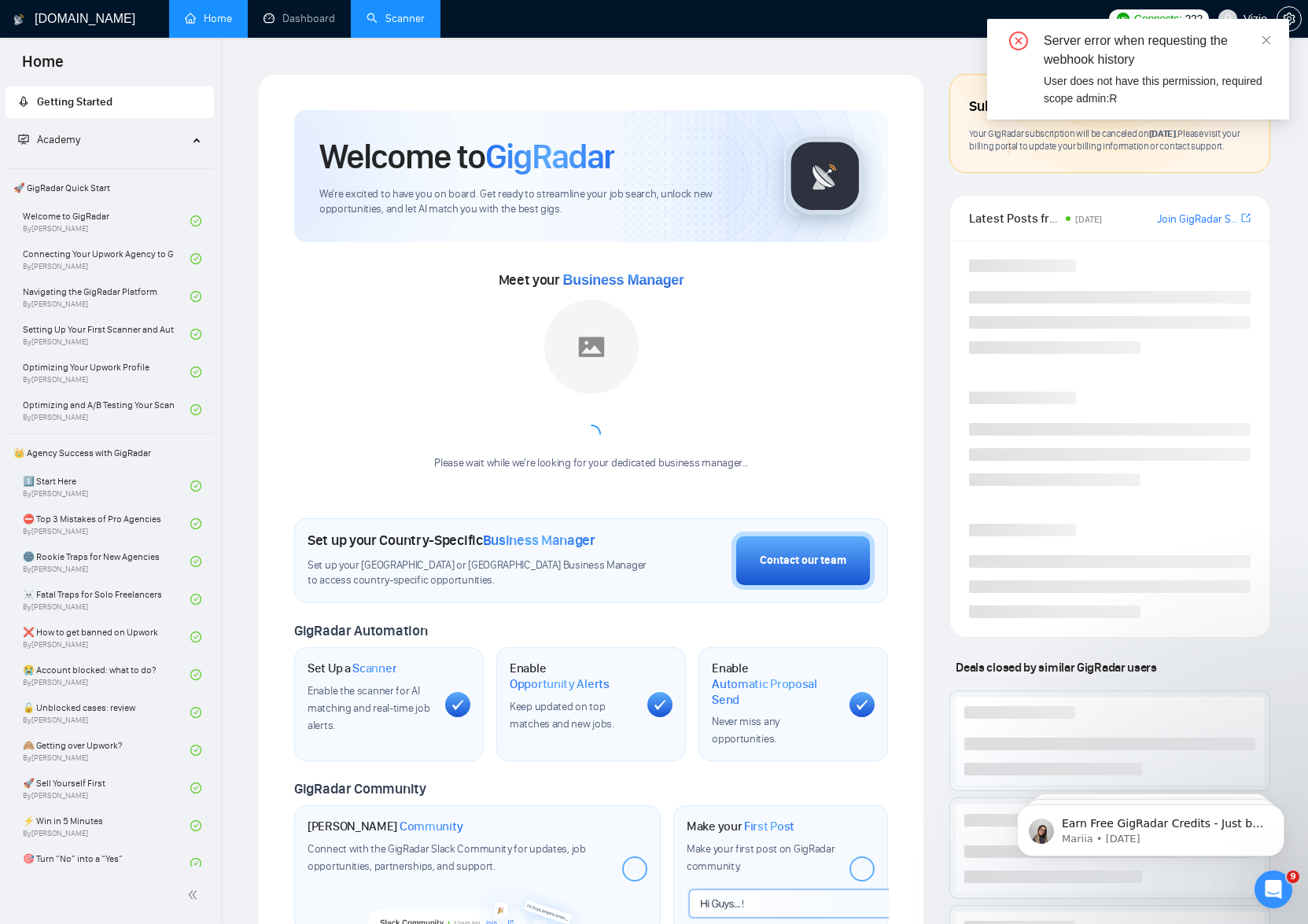
click at [91, 21] on h1 "[DOMAIN_NAME]" at bounding box center [85, 19] width 101 height 38
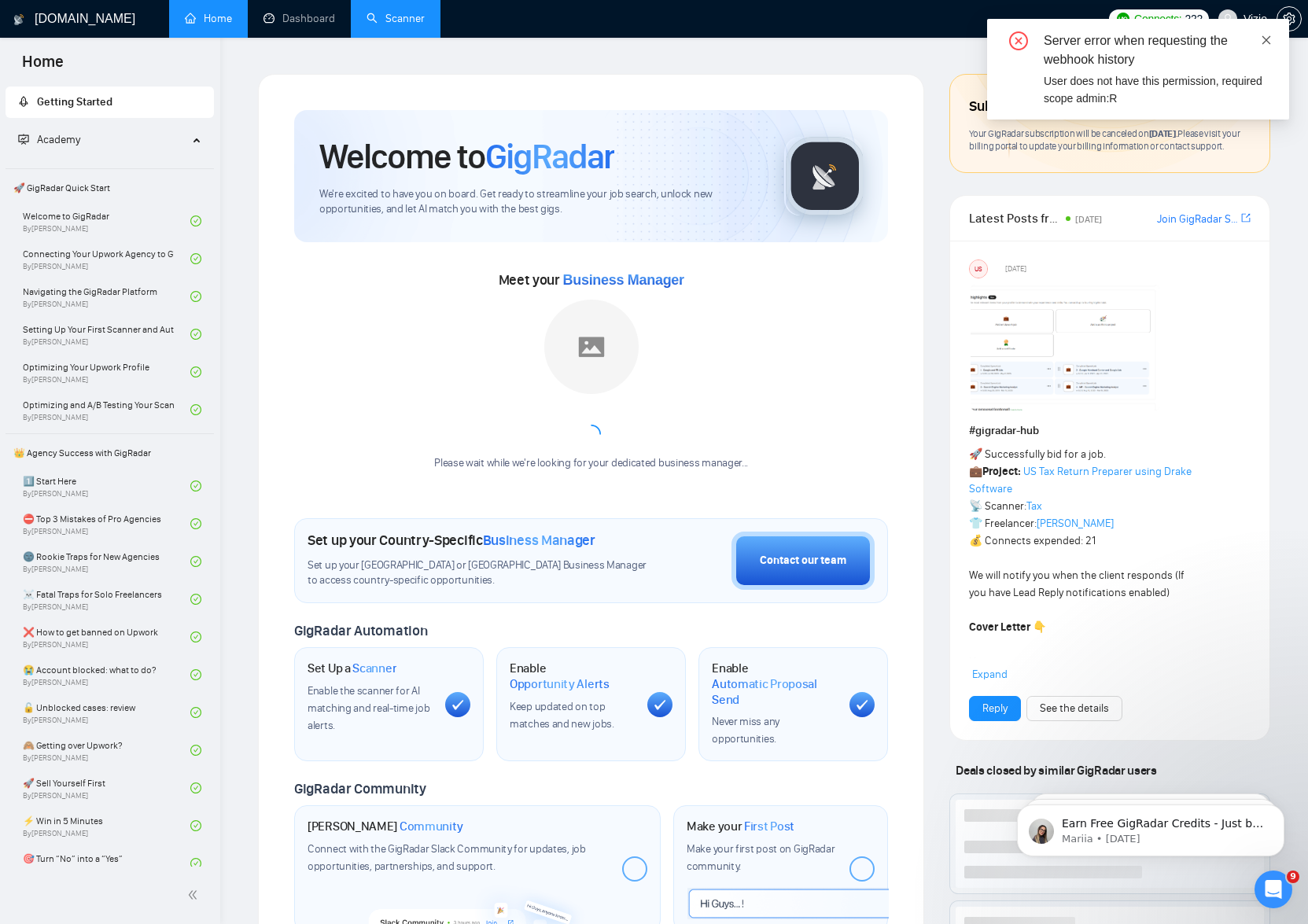
click at [1265, 40] on icon "close" at bounding box center [1267, 40] width 8 height 8
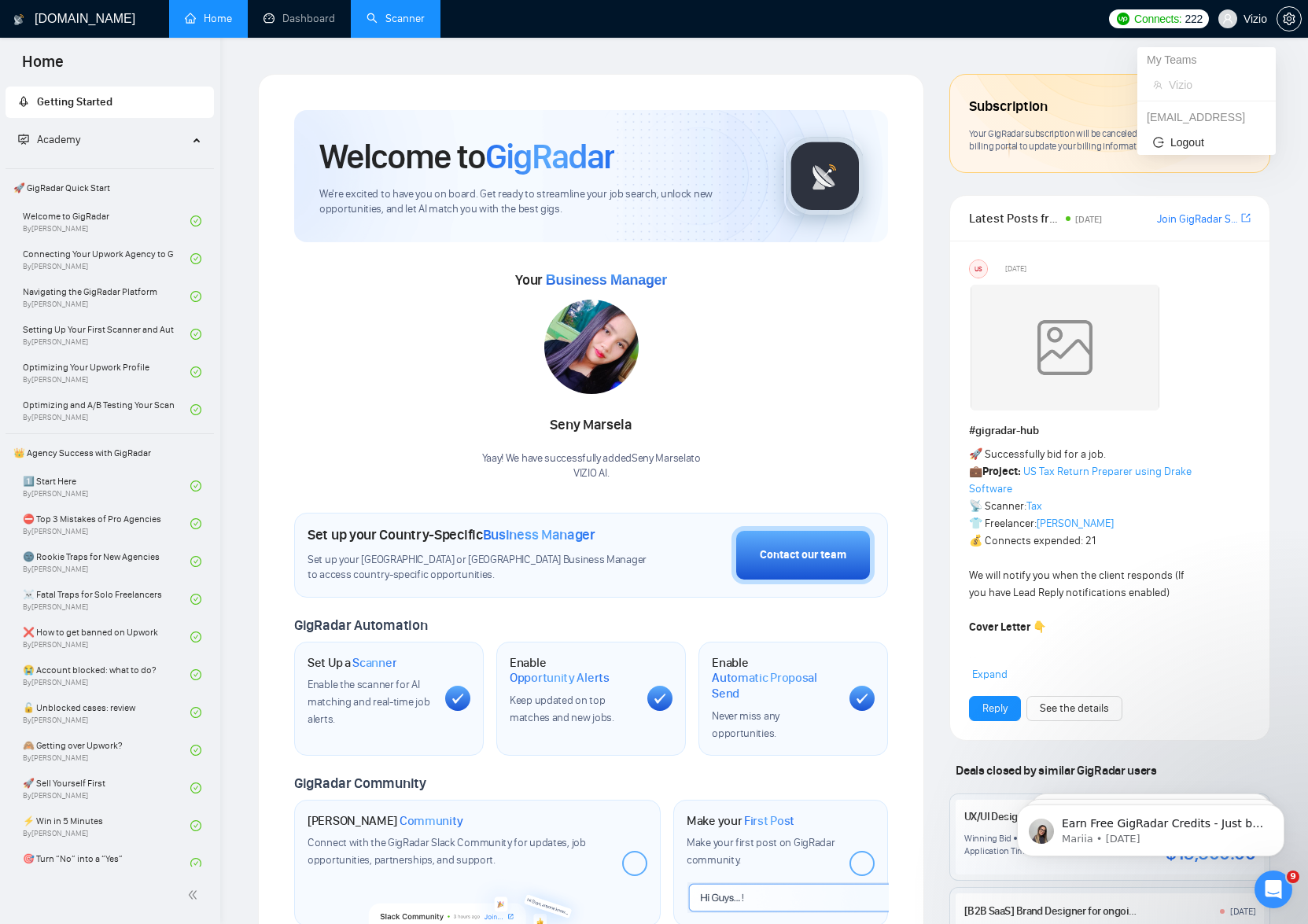
click at [1199, 83] on span "Vizio" at bounding box center [1215, 84] width 91 height 17
click at [1280, 18] on span "setting" at bounding box center [1289, 18] width 24 height 12
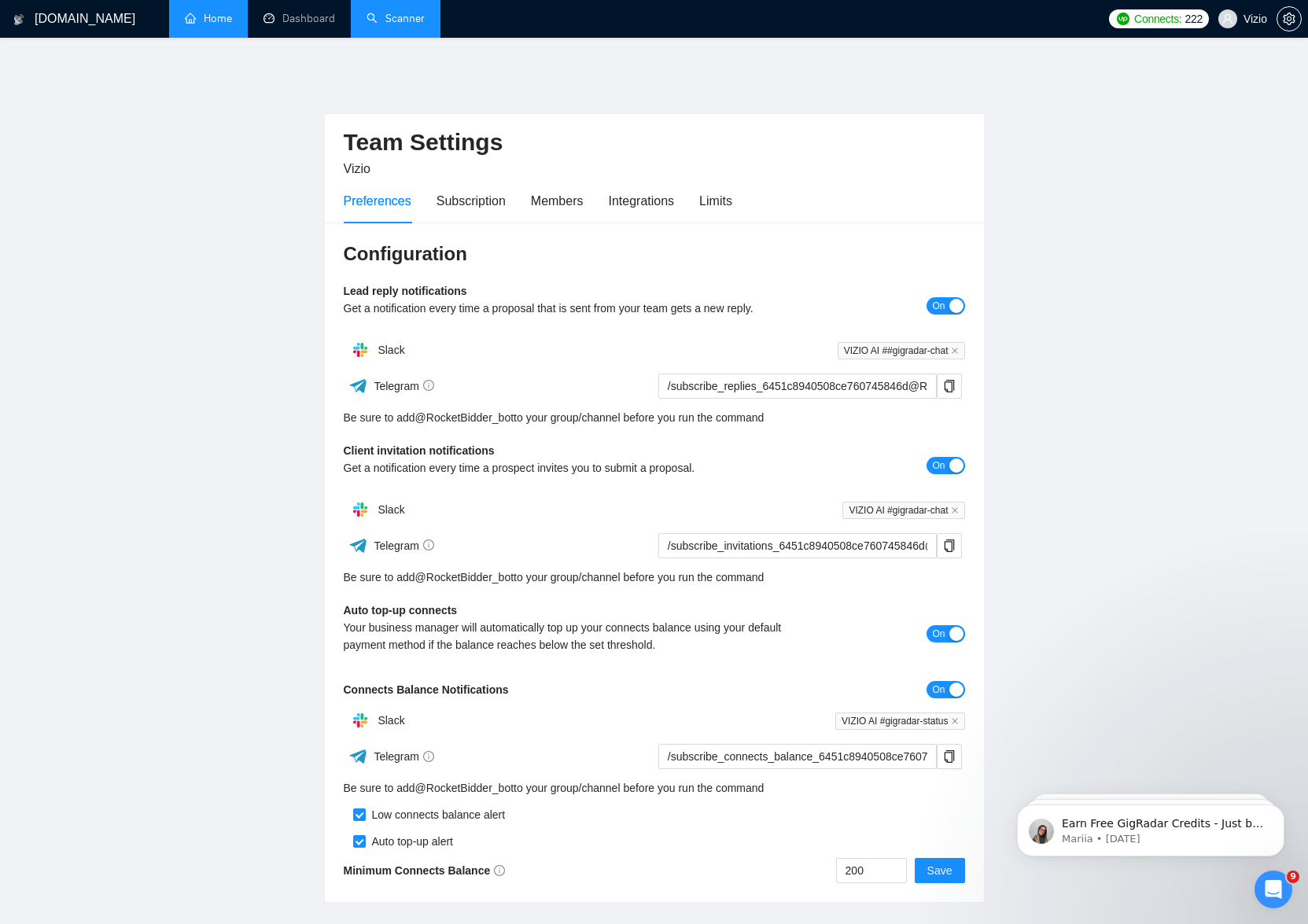
click at [203, 12] on link "Home" at bounding box center [208, 18] width 47 height 13
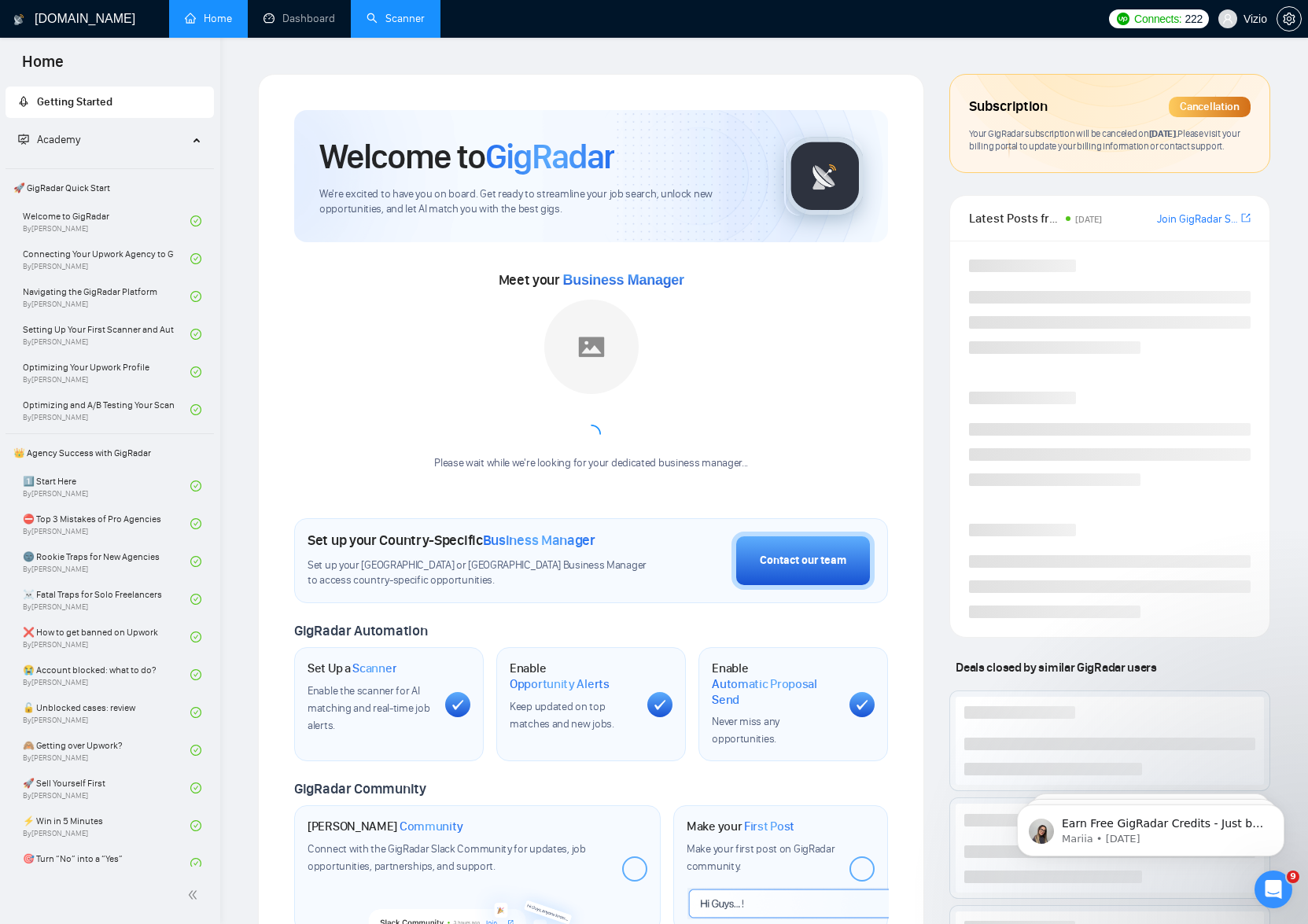
click at [50, 23] on h1 "[DOMAIN_NAME]" at bounding box center [85, 19] width 101 height 38
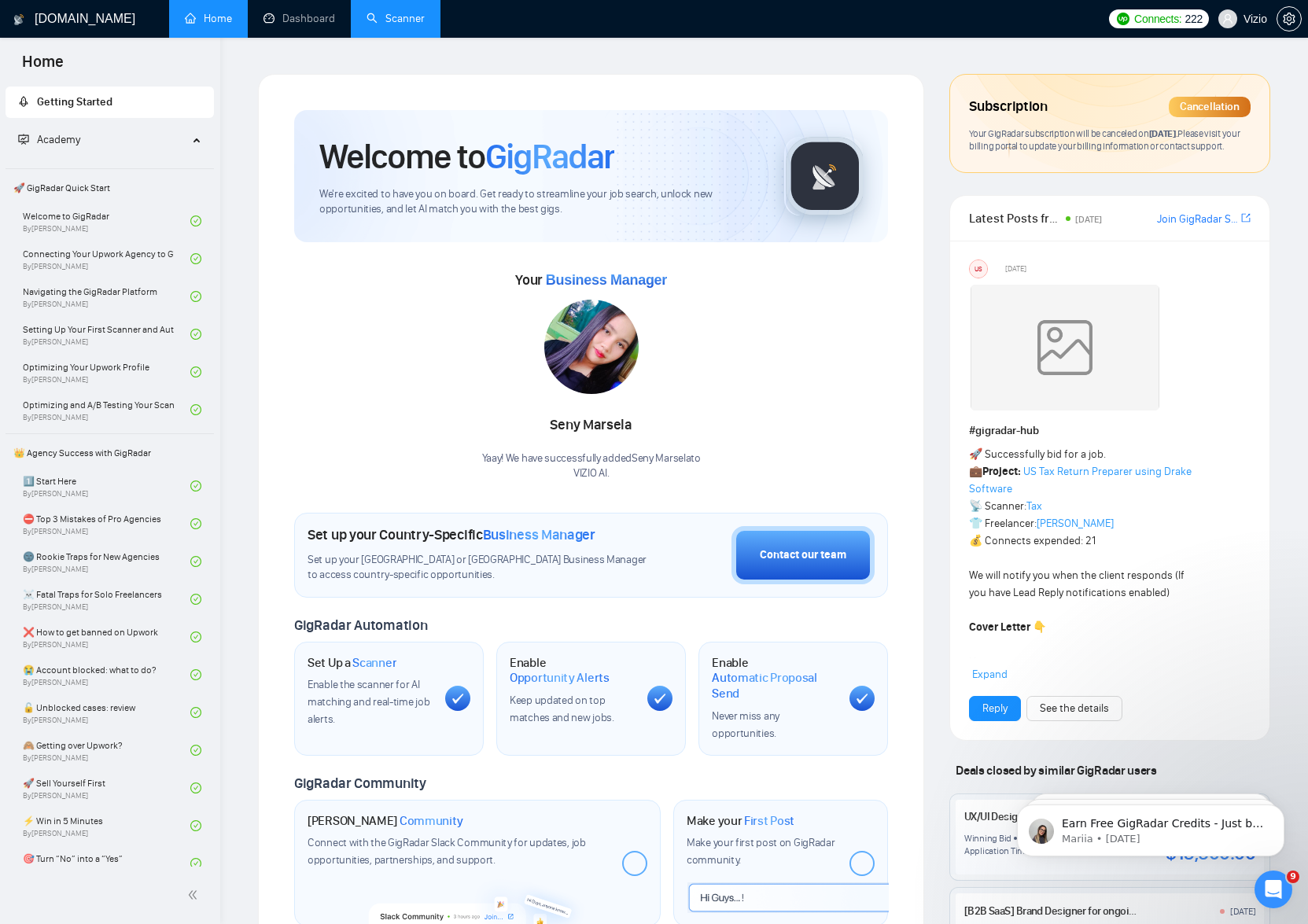
click at [203, 25] on link "Home" at bounding box center [208, 18] width 47 height 13
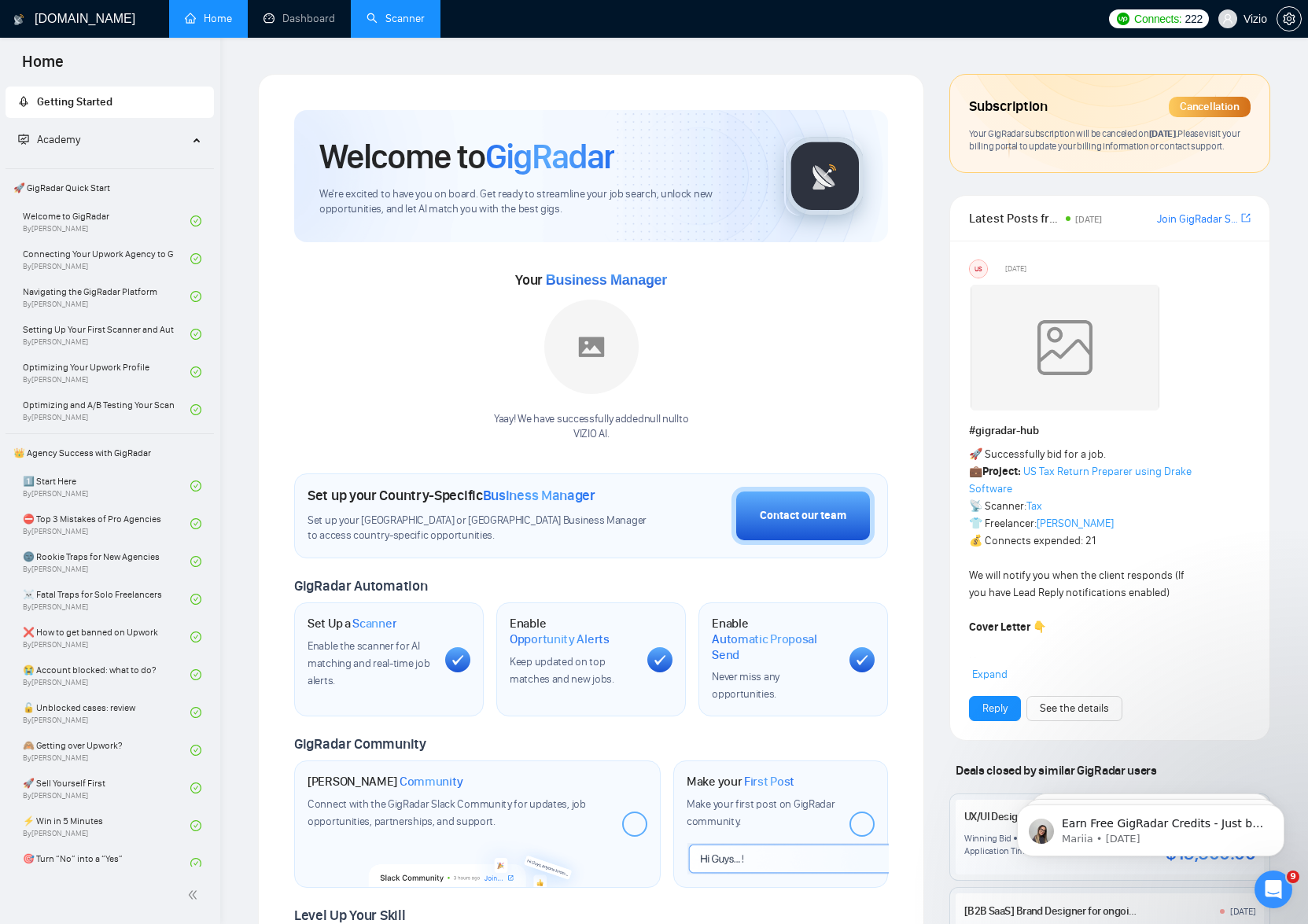
scroll to position [656, 0]
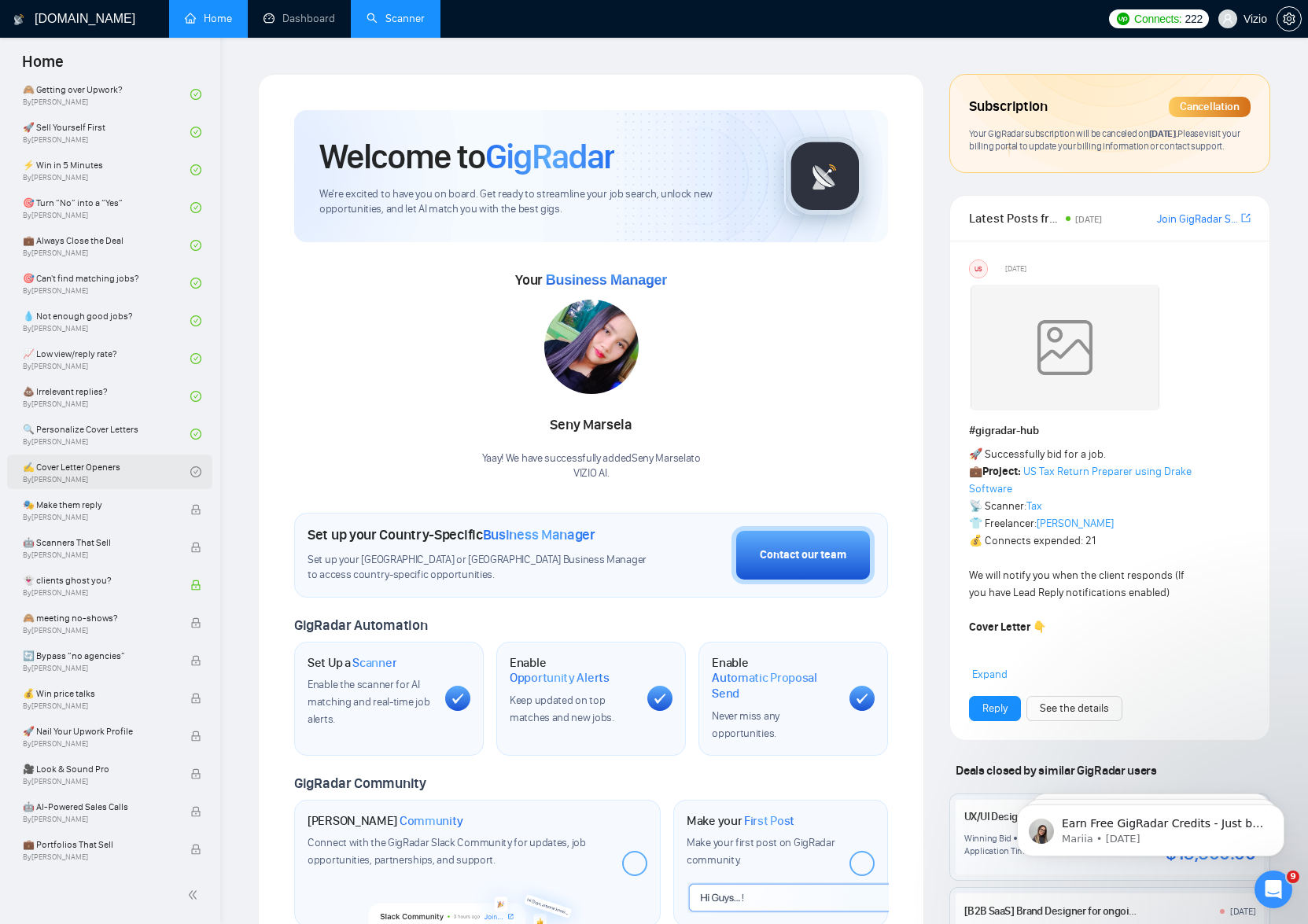
click at [110, 467] on link "✍️ Cover Letter Openers By [PERSON_NAME]" at bounding box center [107, 472] width 167 height 35
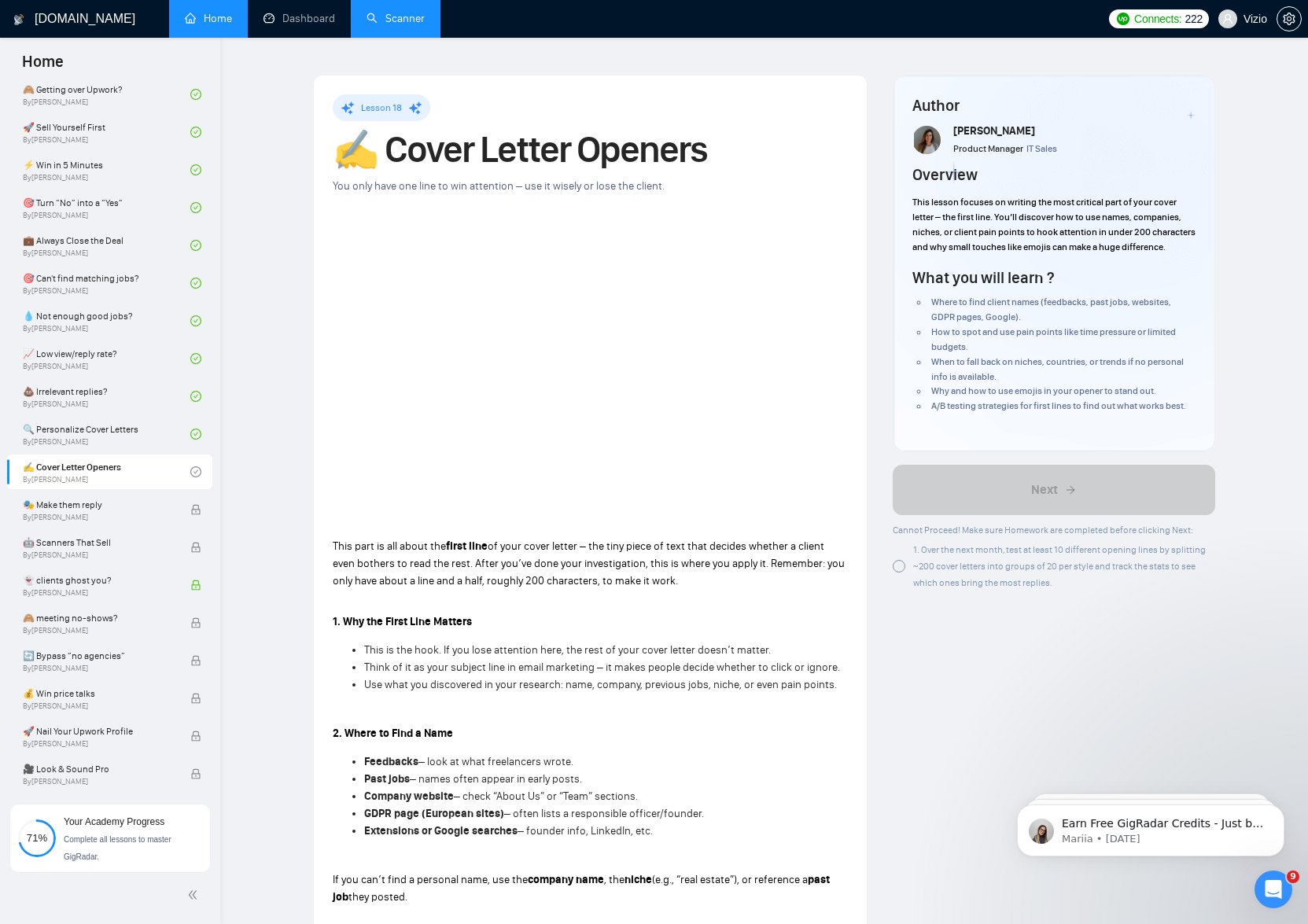
scroll to position [1216, 0]
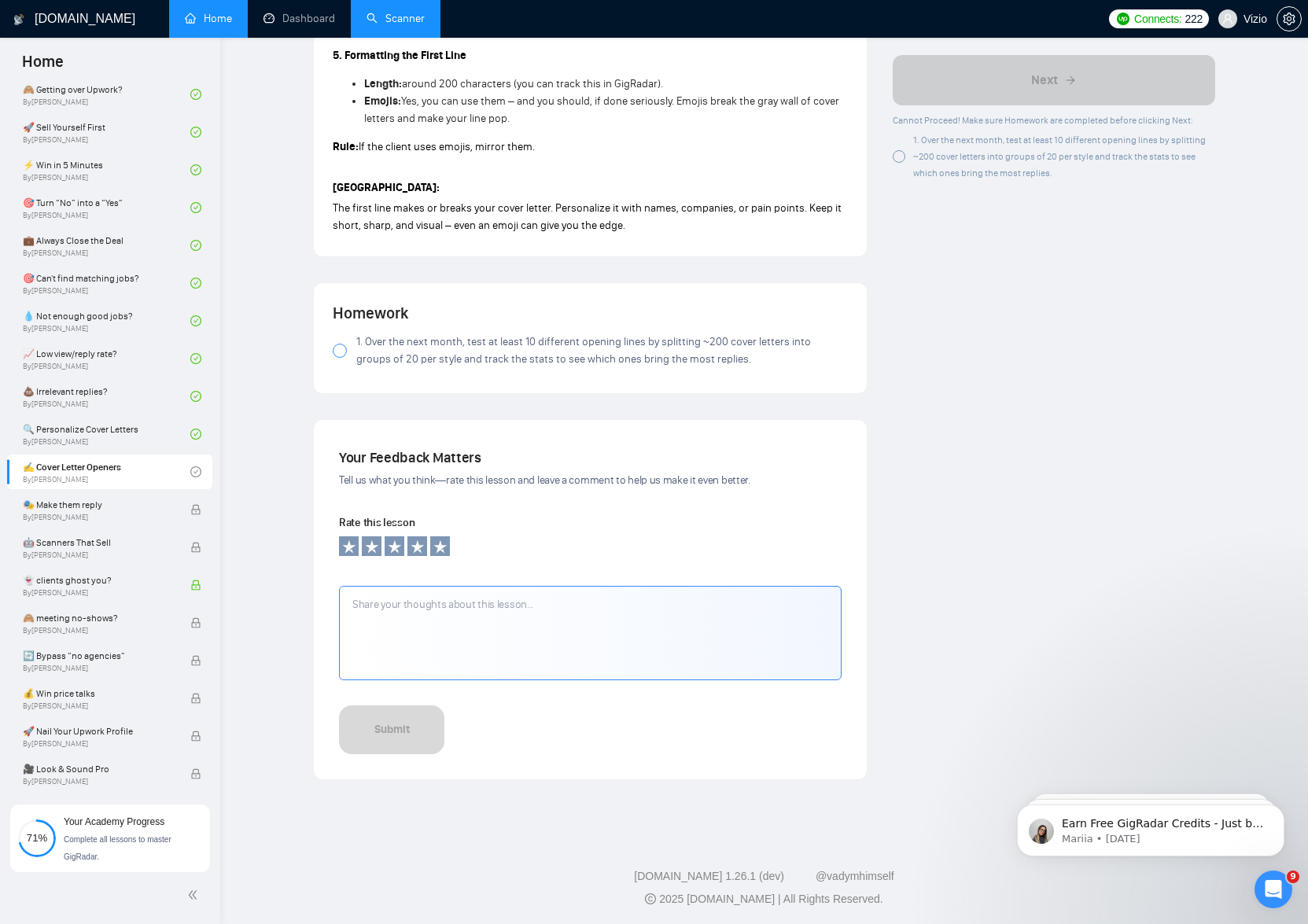
click at [353, 349] on label "1. Over the next month, test at least 10 different opening lines by splitting ~…" at bounding box center [590, 351] width 515 height 35
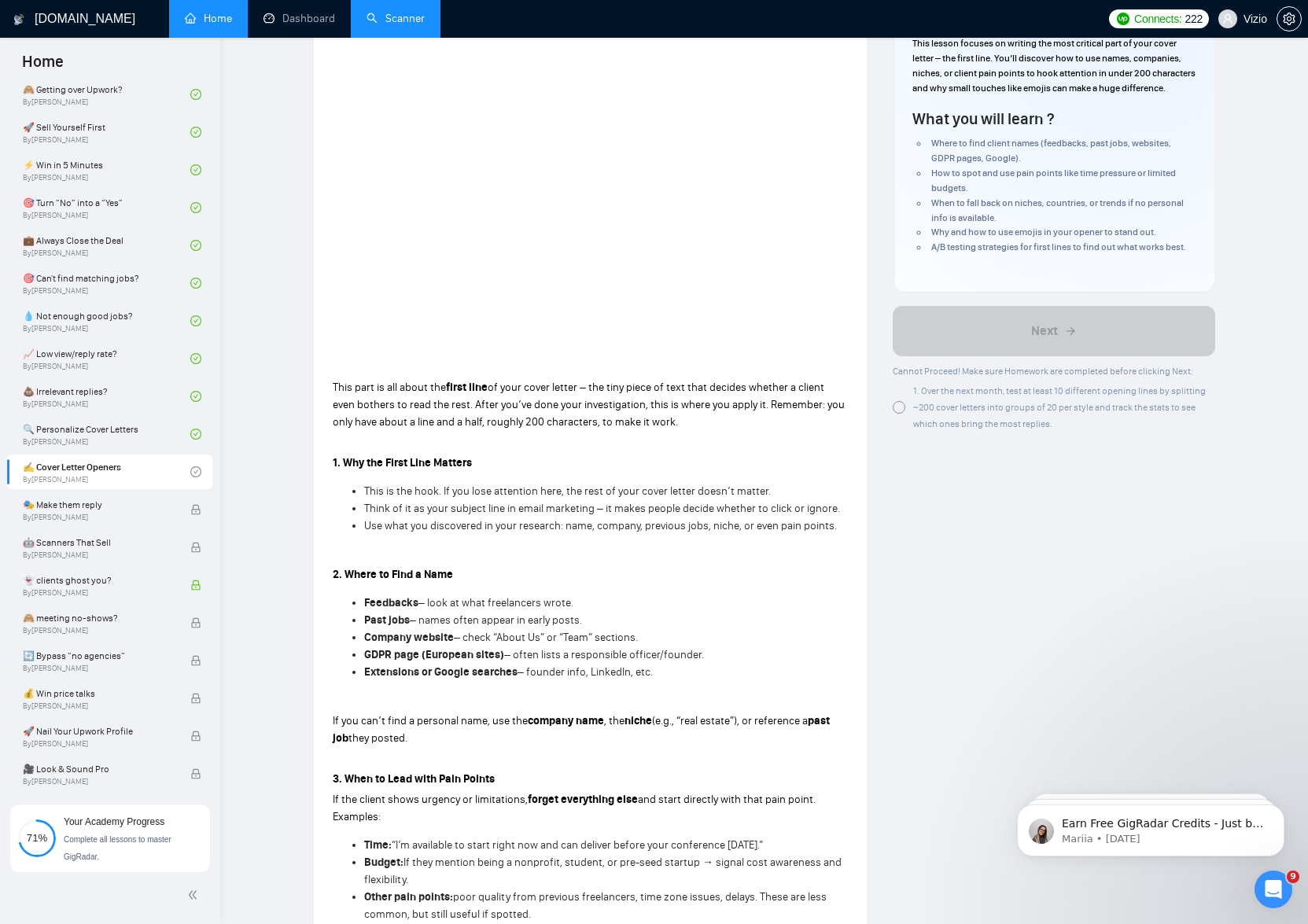
scroll to position [0, 0]
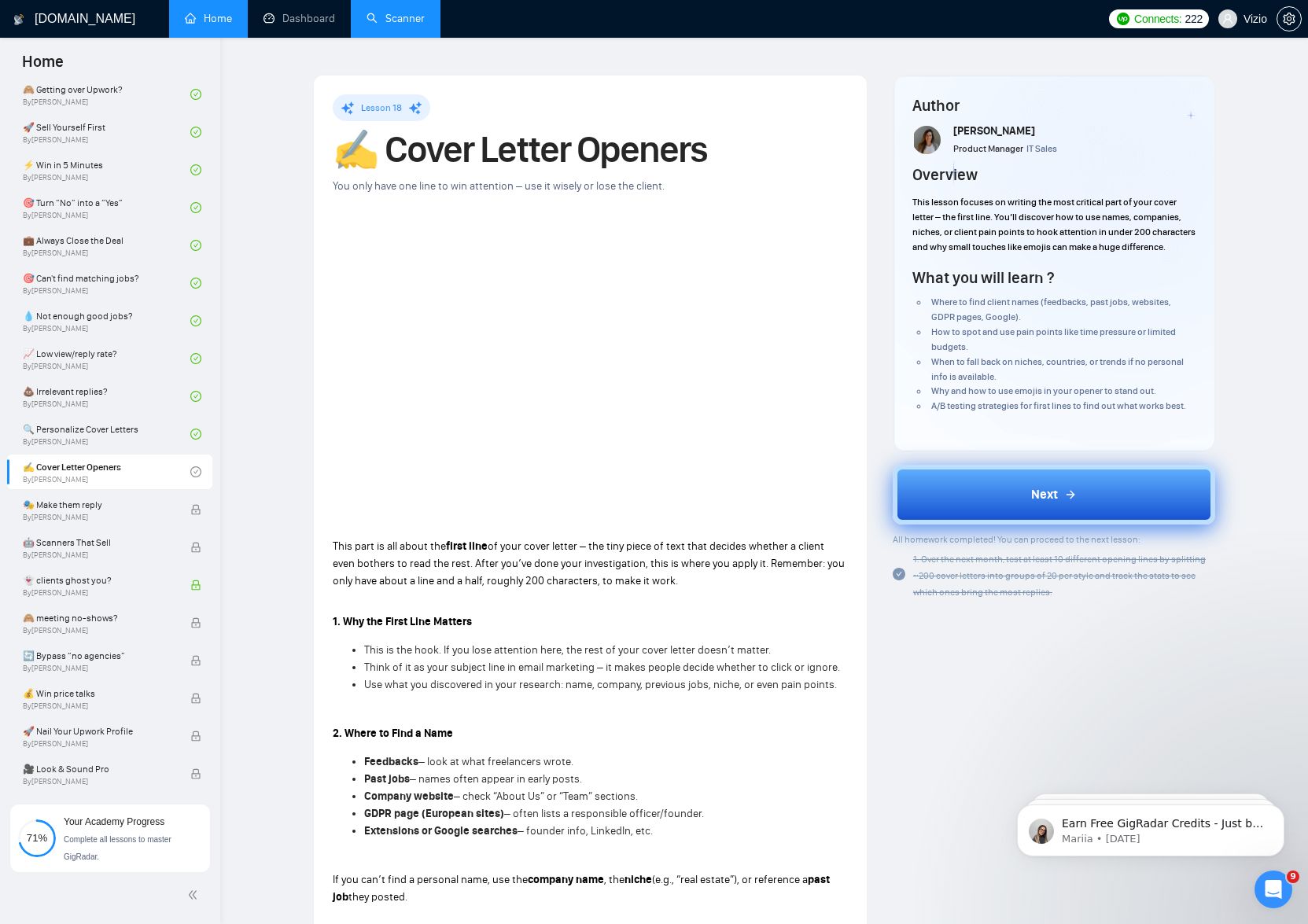
click at [1008, 507] on button "Next" at bounding box center [1054, 495] width 323 height 60
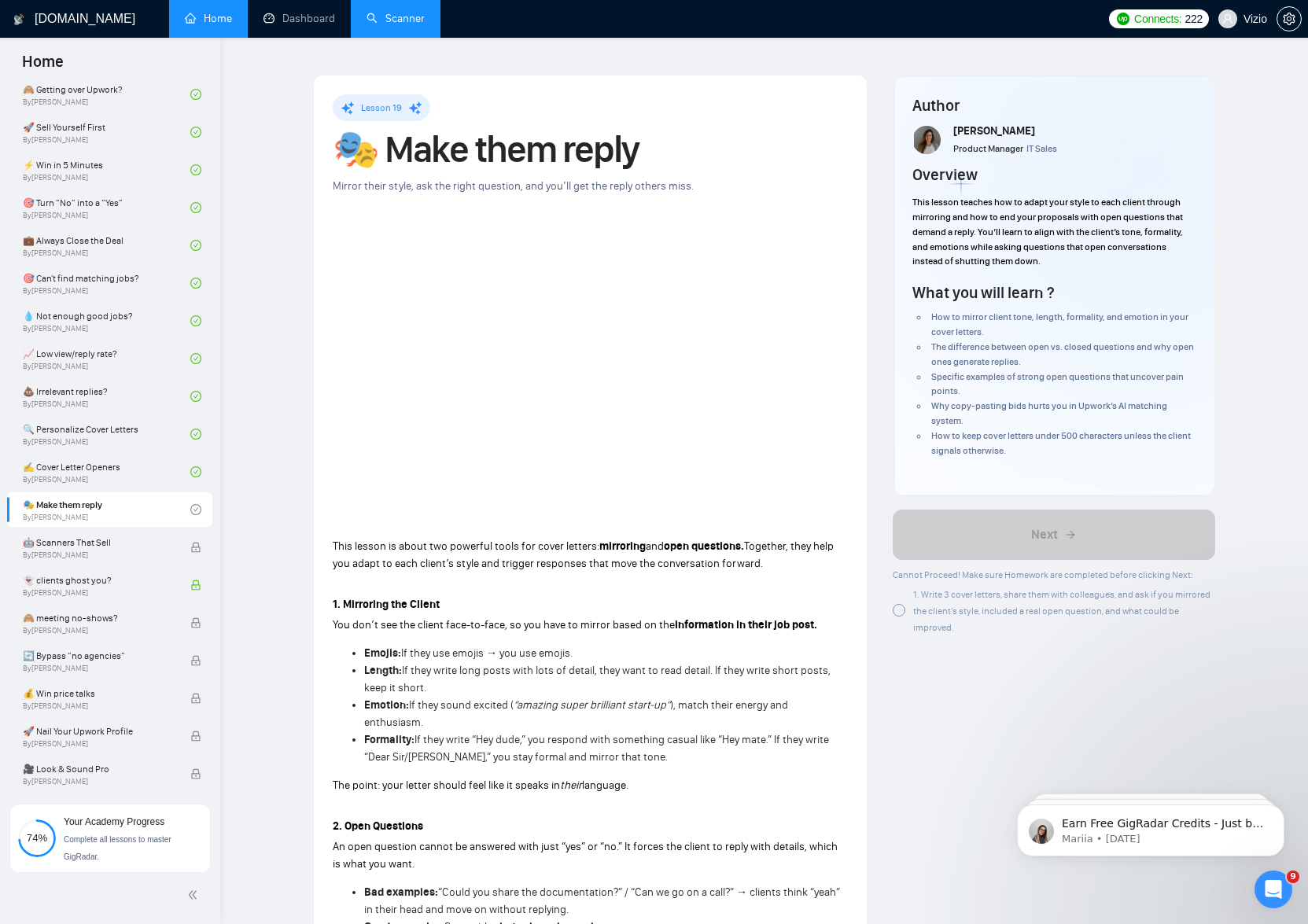
scroll to position [1003, 0]
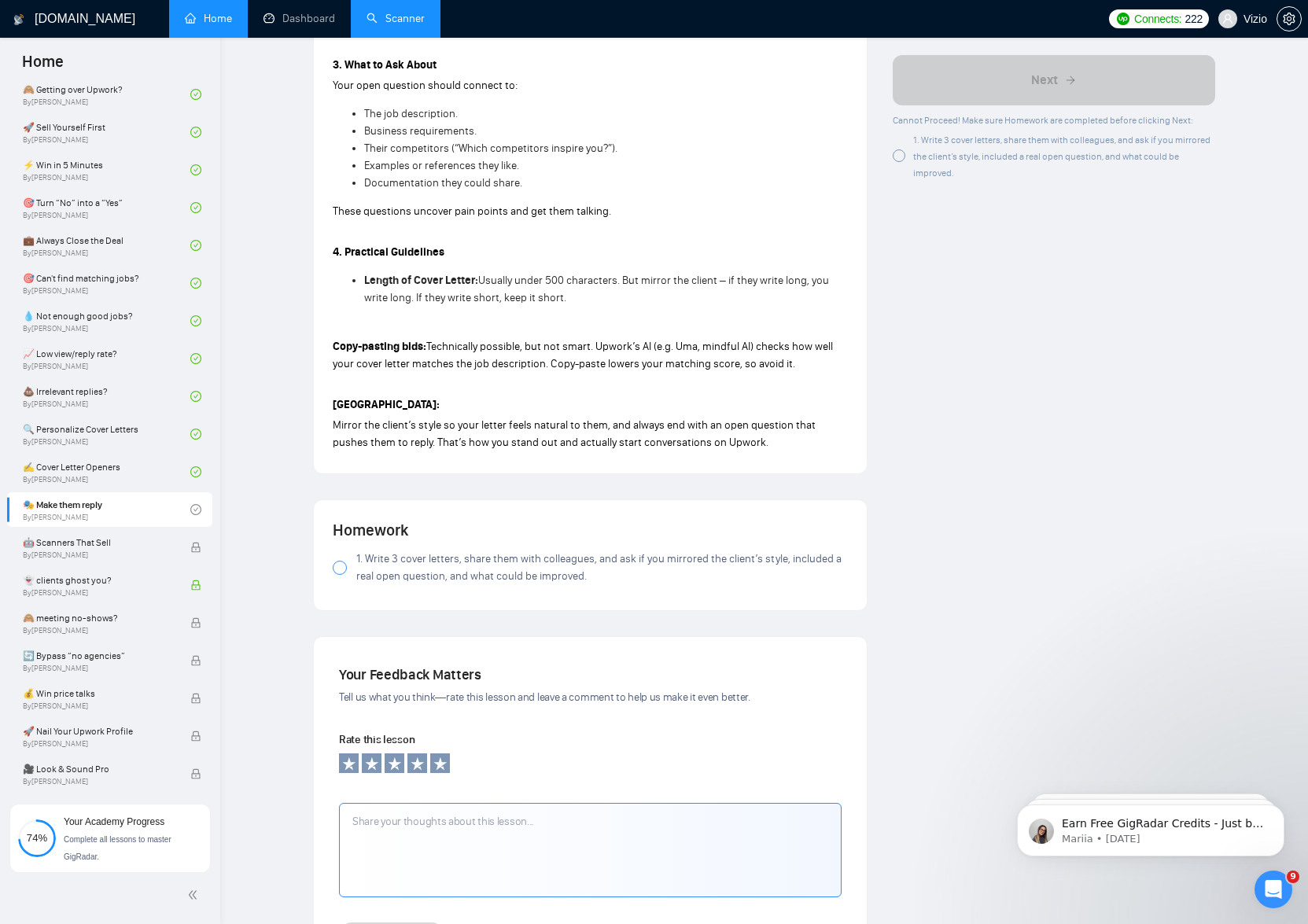
click at [357, 561] on span "1. Write 3 cover letters, share them with colleagues, and ask if you mirrored t…" at bounding box center [602, 567] width 491 height 35
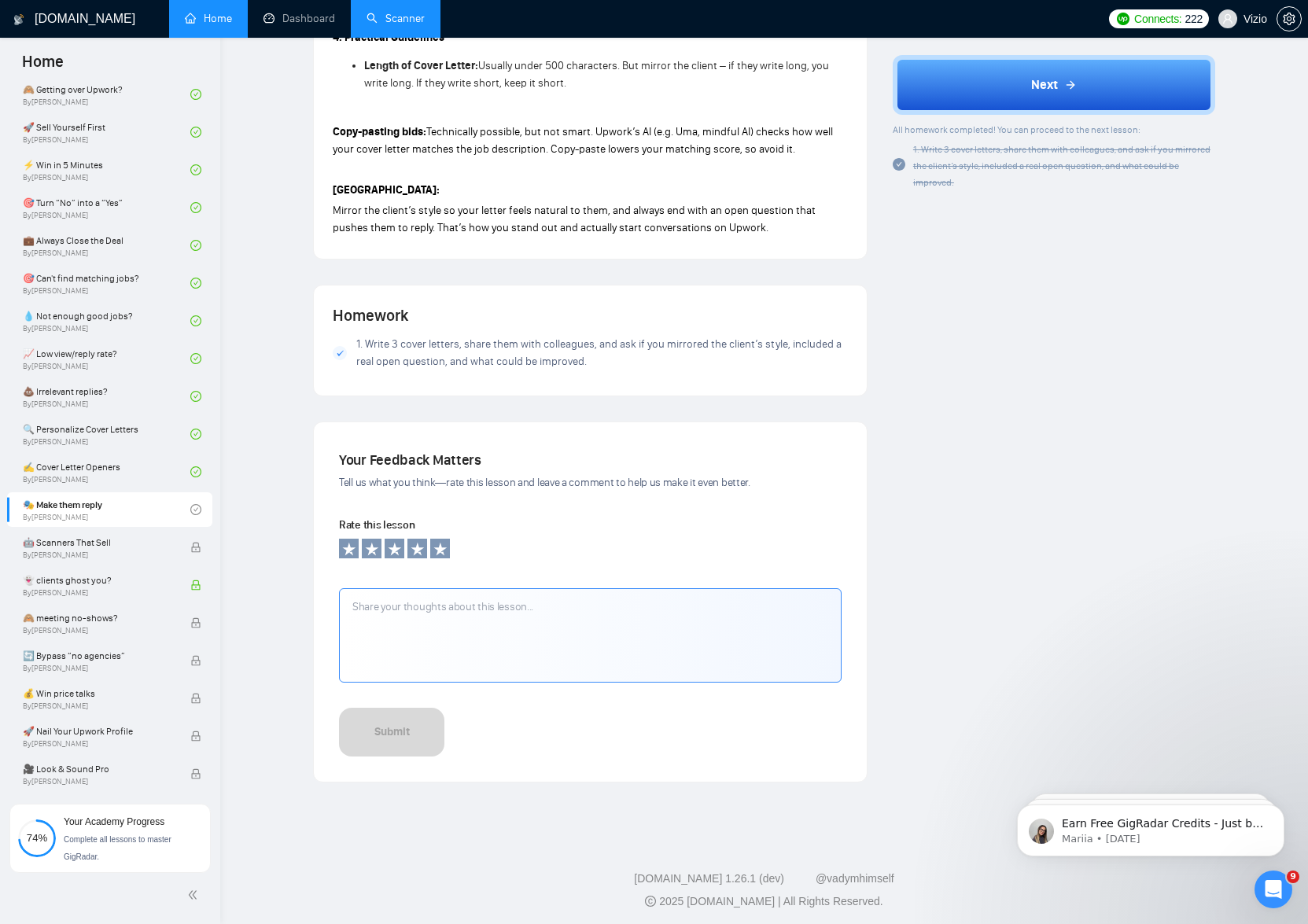
scroll to position [74, 0]
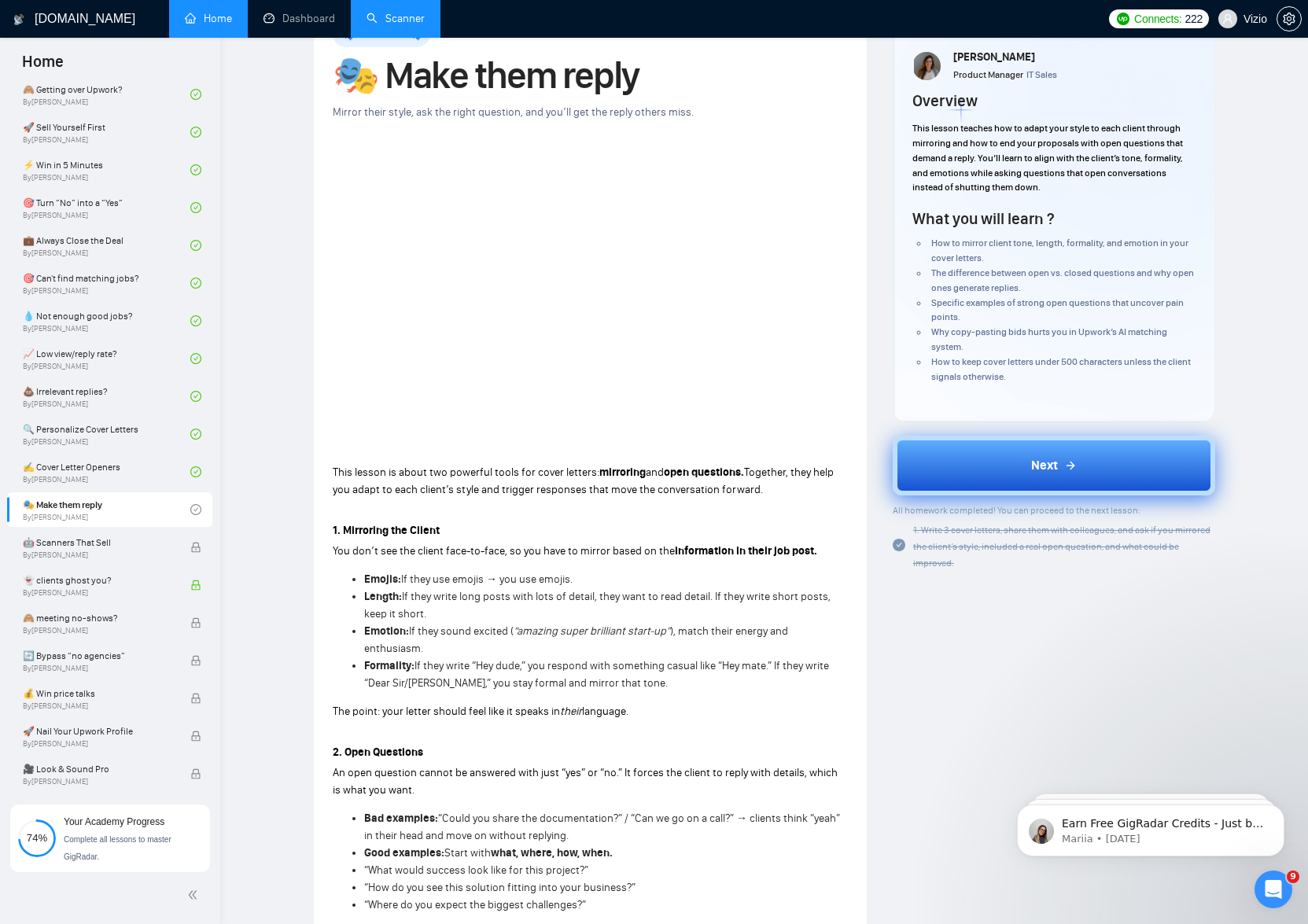
click at [981, 443] on button "Next" at bounding box center [1054, 466] width 323 height 60
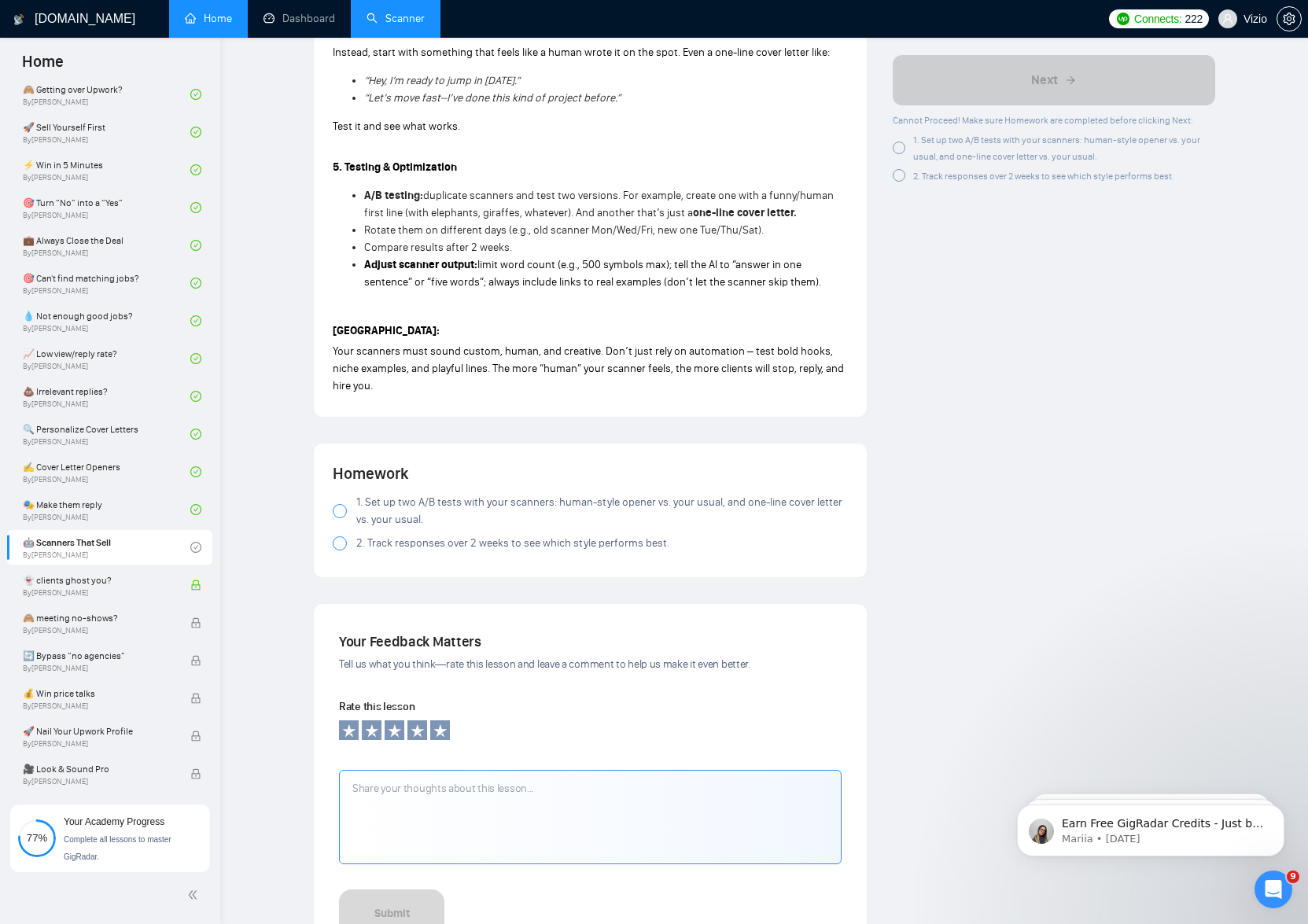
scroll to position [1380, 0]
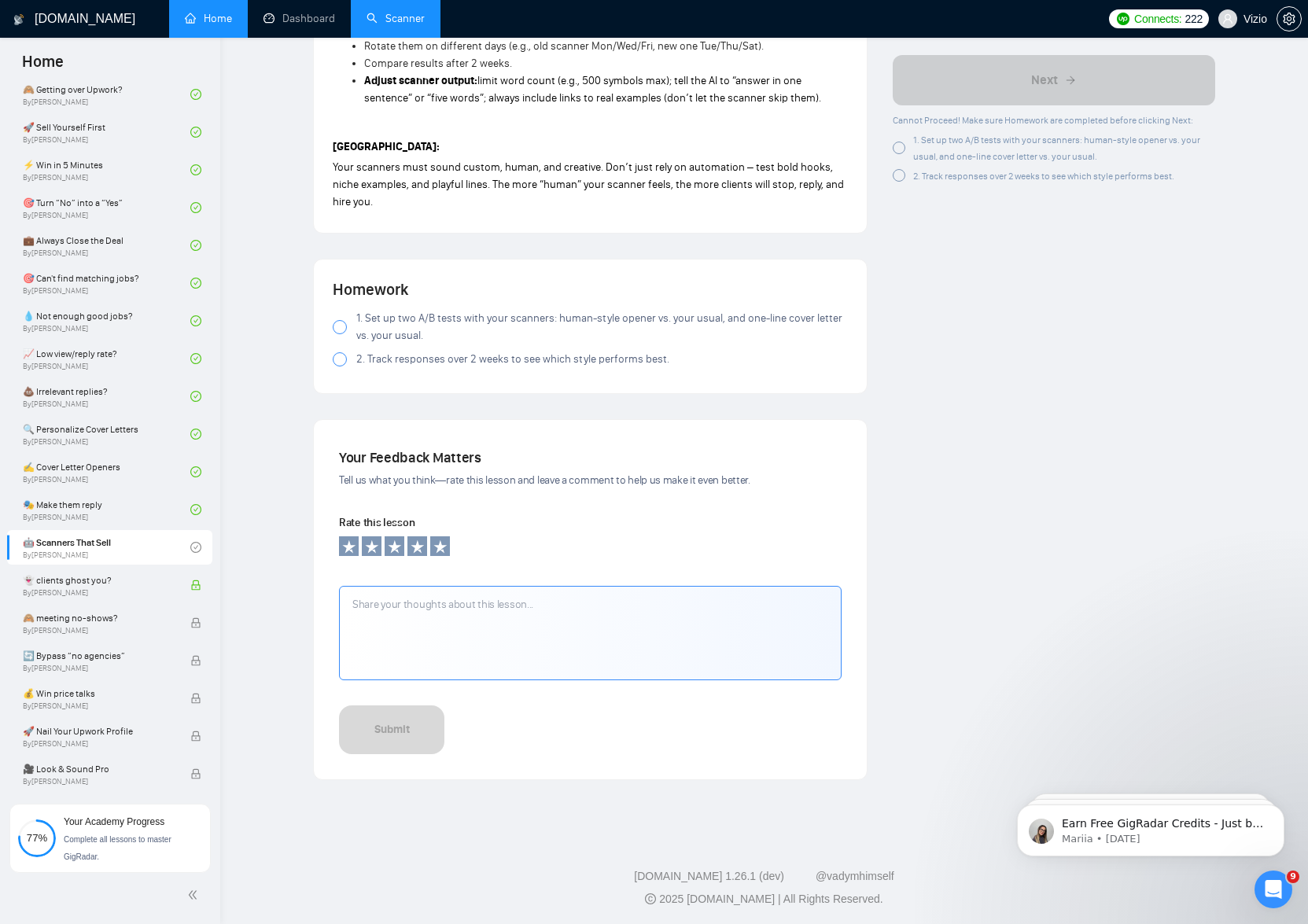
click at [347, 323] on label "1. Set up two A/B tests with your scanners: human-style opener vs. your usual, …" at bounding box center [590, 328] width 515 height 35
click at [340, 359] on div at bounding box center [339, 359] width 14 height 14
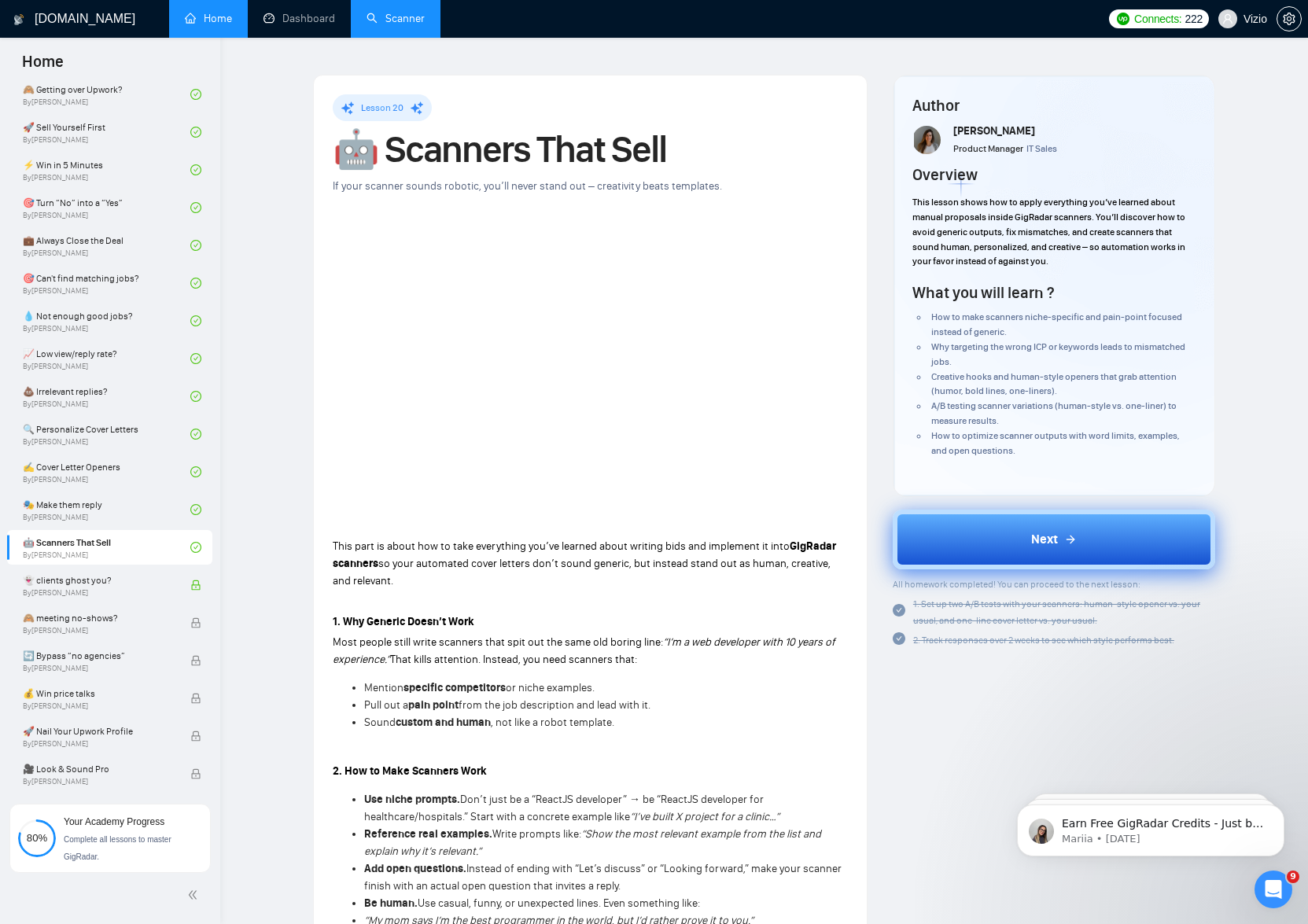
scroll to position [20, 0]
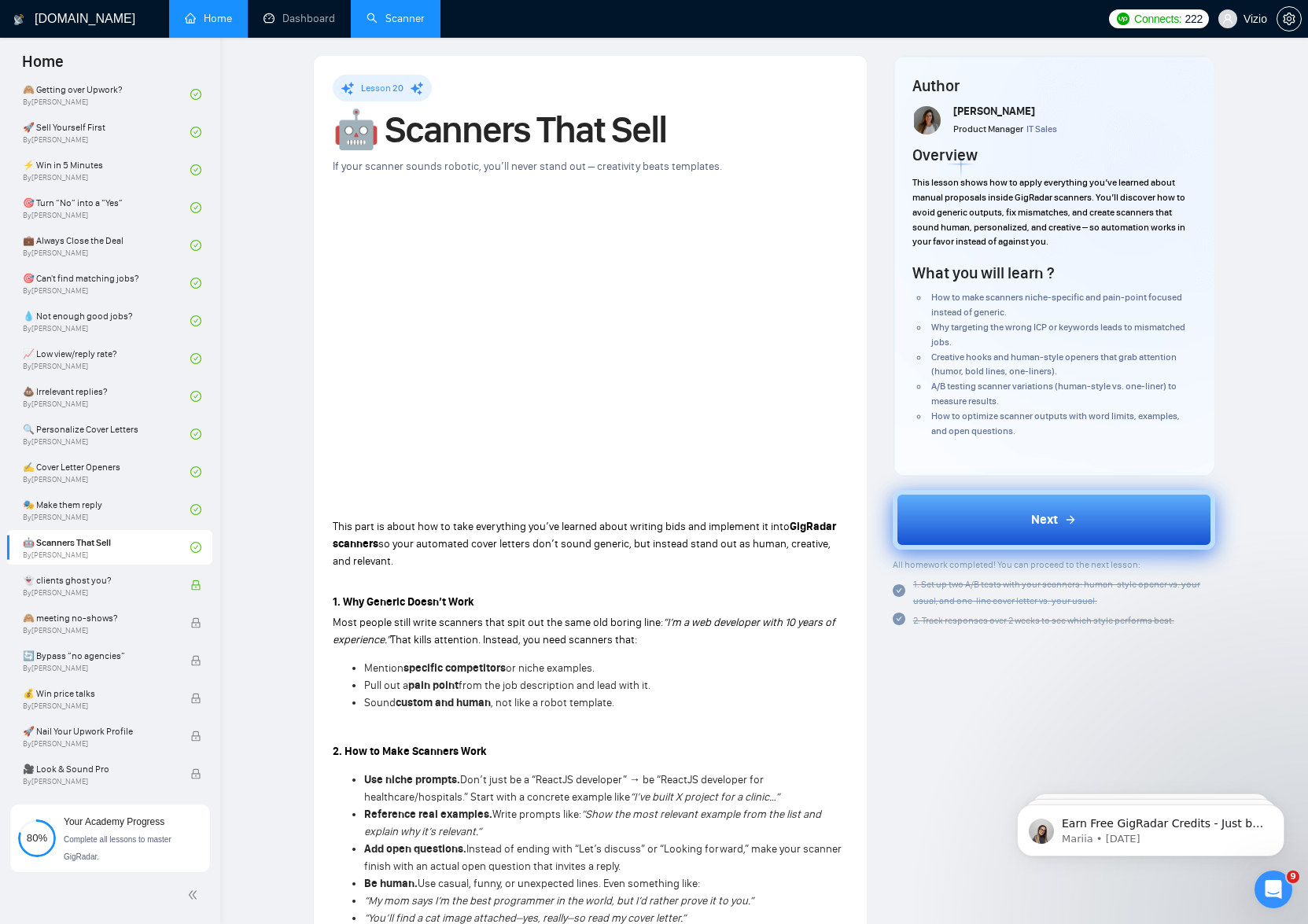
click at [1021, 506] on button "Next" at bounding box center [1054, 519] width 323 height 60
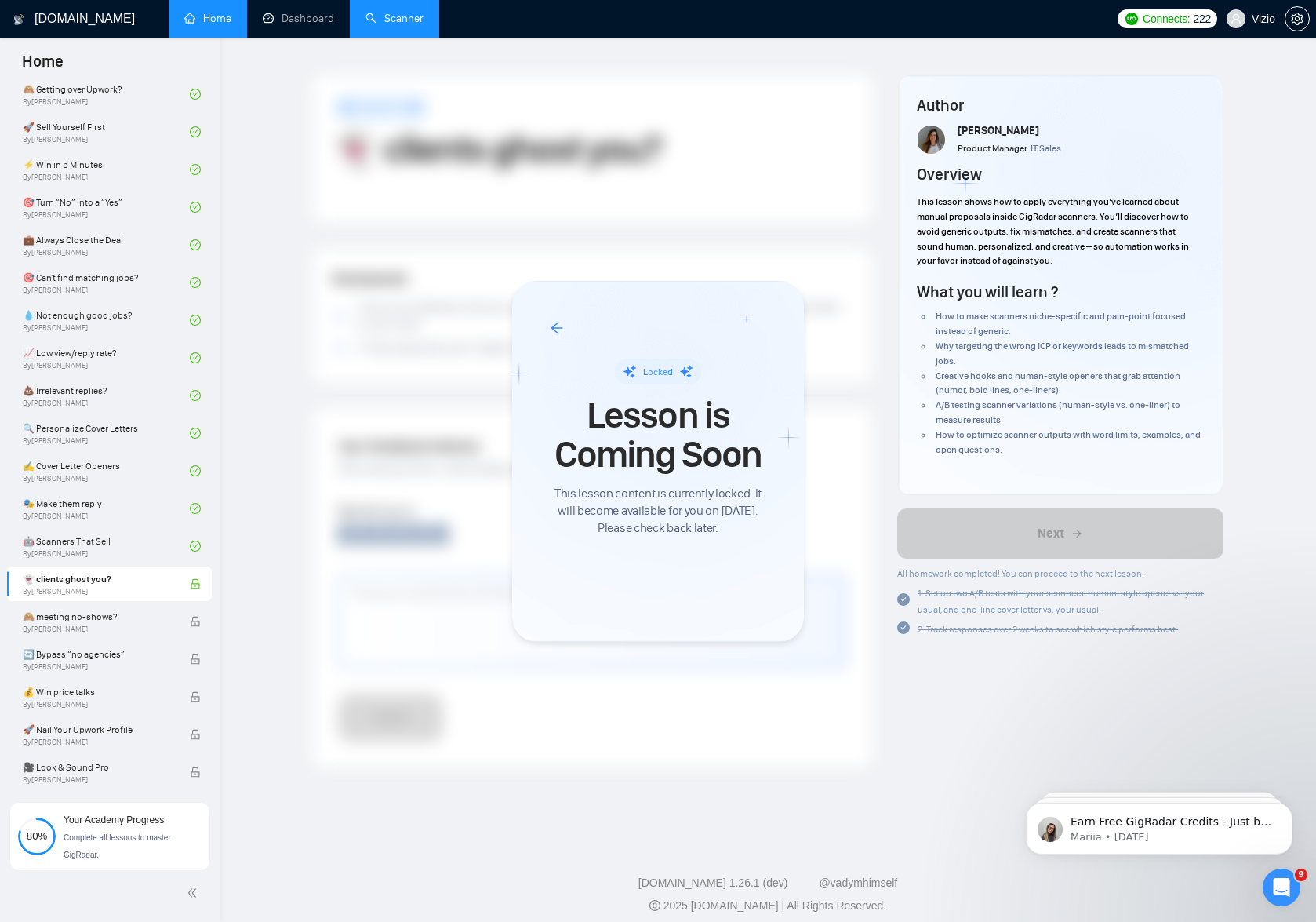
click at [536, 205] on div at bounding box center [658, 461] width 1316 height 922
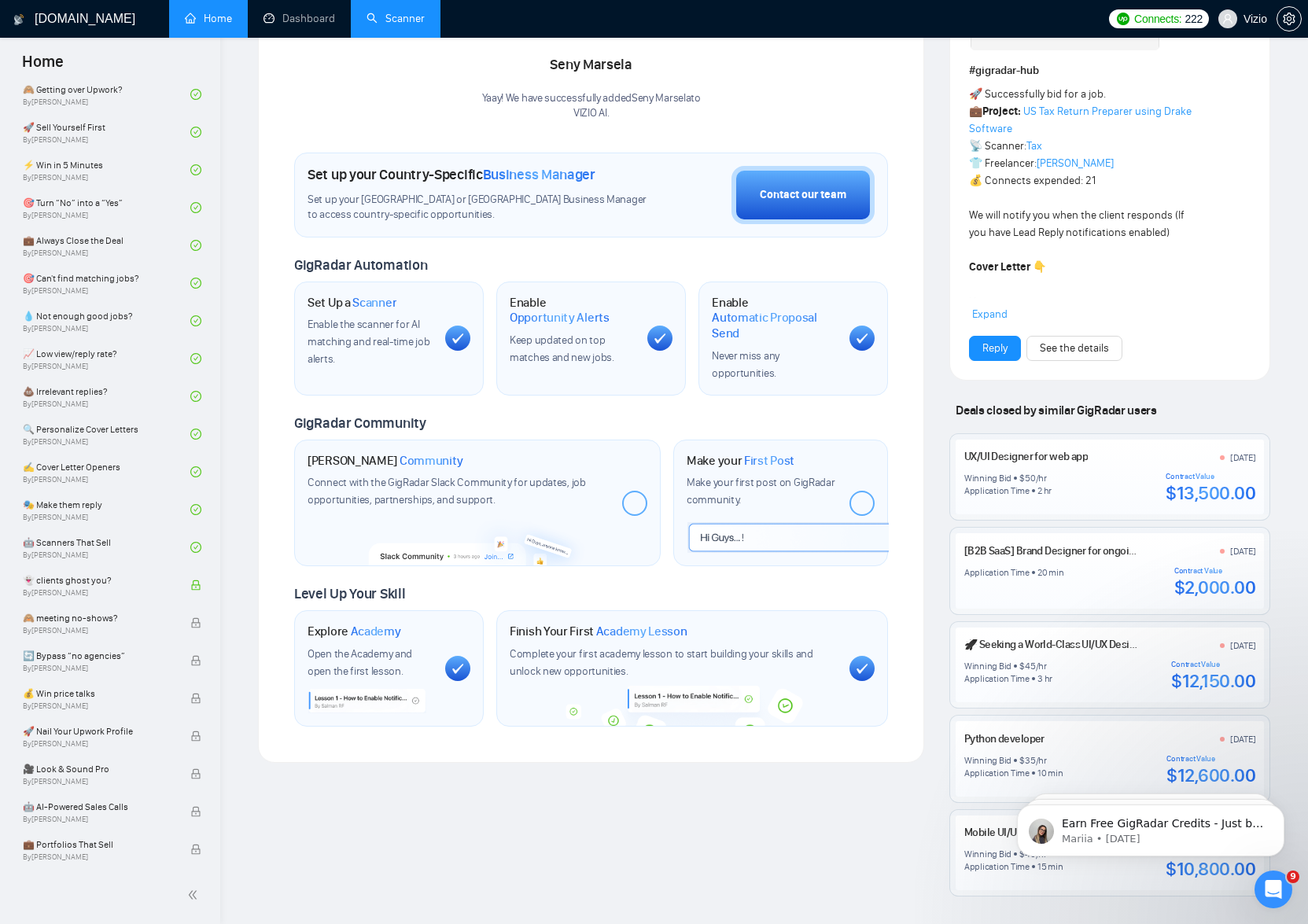
scroll to position [454, 0]
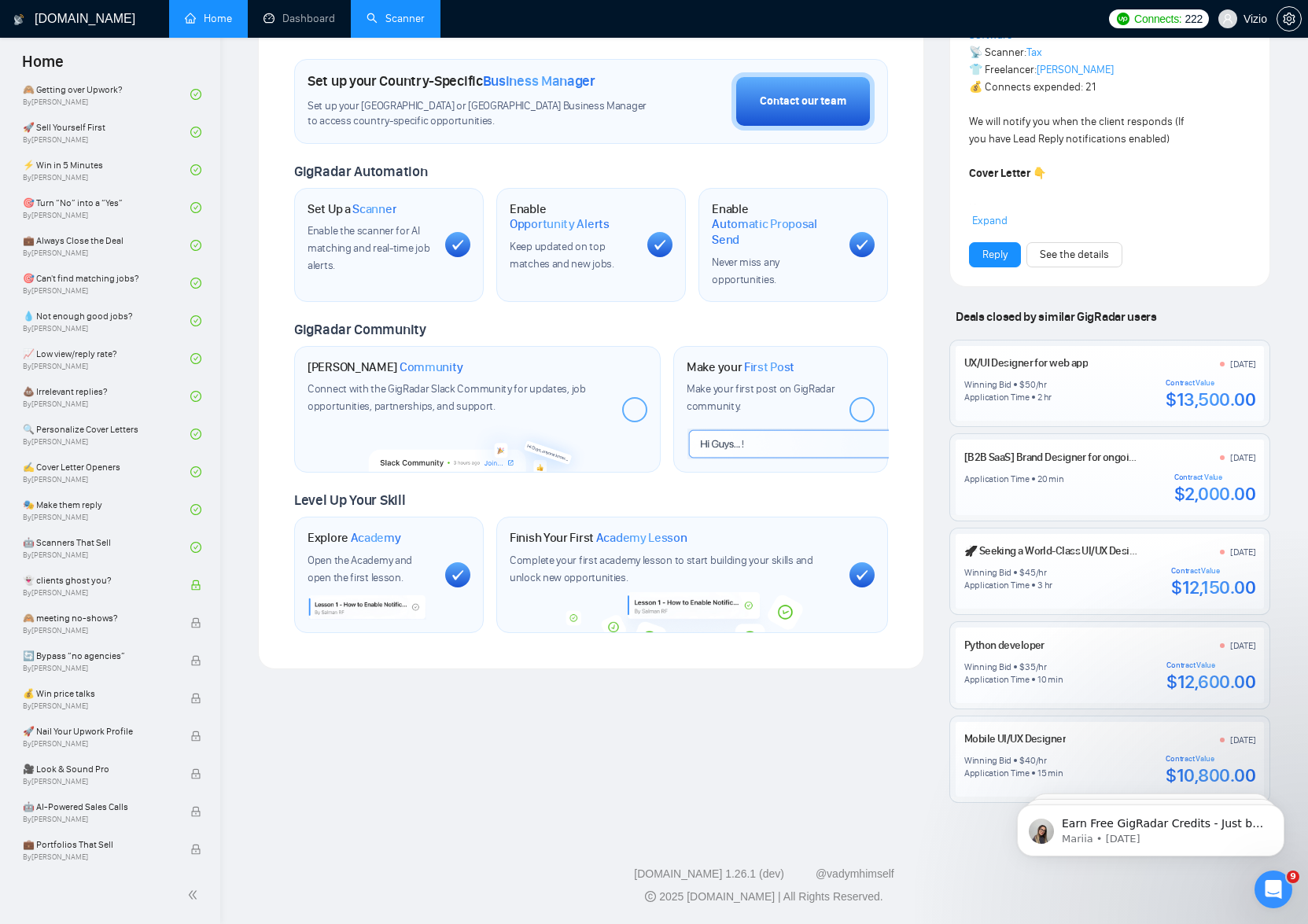
click at [654, 530] on span "Academy Lesson" at bounding box center [642, 538] width 91 height 16
click at [862, 569] on icon at bounding box center [861, 574] width 12 height 11
